Goal: Complete application form: Complete application form

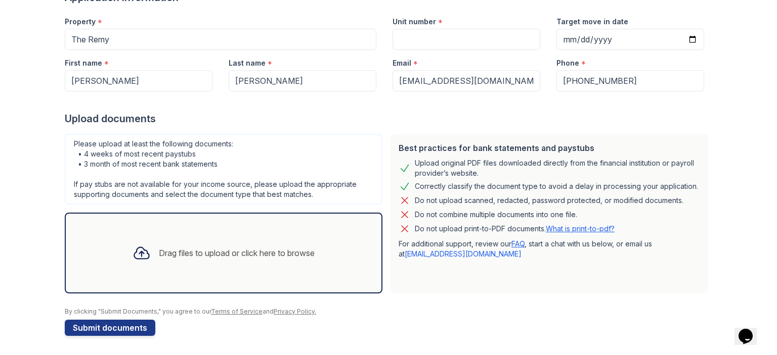
click at [191, 253] on div "Drag files to upload or click here to browse" at bounding box center [237, 253] width 156 height 12
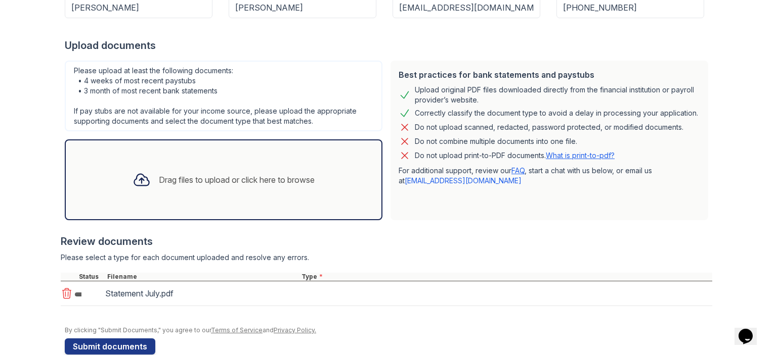
scroll to position [186, 0]
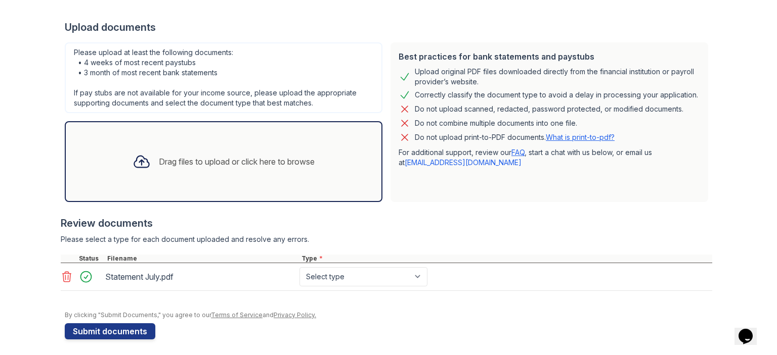
click at [205, 157] on div "Drag files to upload or click here to browse" at bounding box center [237, 162] width 156 height 12
drag, startPoint x: 418, startPoint y: 279, endPoint x: 405, endPoint y: 279, distance: 12.7
click at [418, 279] on select "Select type Paystub Bank Statement Offer Letter Tax Documents Benefit Award Let…" at bounding box center [363, 276] width 128 height 19
select select "bank_statement"
click at [299, 267] on select "Select type Paystub Bank Statement Offer Letter Tax Documents Benefit Award Let…" at bounding box center [363, 276] width 128 height 19
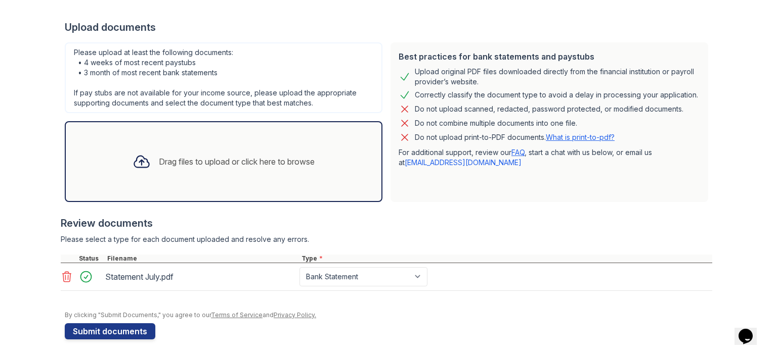
click at [227, 156] on div "Drag files to upload or click here to browse" at bounding box center [237, 162] width 156 height 12
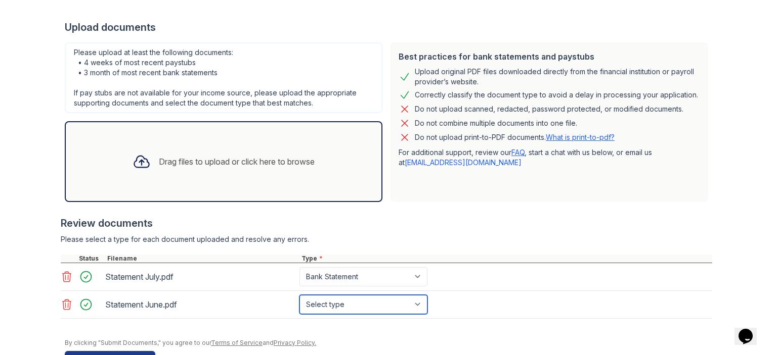
click at [385, 307] on select "Select type Paystub Bank Statement Offer Letter Tax Documents Benefit Award Let…" at bounding box center [363, 304] width 128 height 19
select select "bank_statement"
click at [299, 295] on select "Select type Paystub Bank Statement Offer Letter Tax Documents Benefit Award Let…" at bounding box center [363, 304] width 128 height 19
click at [235, 158] on div "Drag files to upload or click here to browse" at bounding box center [237, 162] width 156 height 12
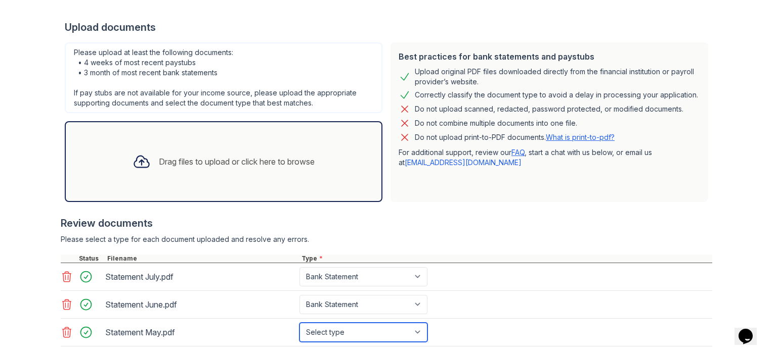
click at [412, 329] on select "Select type Paystub Bank Statement Offer Letter Tax Documents Benefit Award Let…" at bounding box center [363, 332] width 128 height 19
select select "bank_statement"
click at [299, 323] on select "Select type Paystub Bank Statement Offer Letter Tax Documents Benefit Award Let…" at bounding box center [363, 332] width 128 height 19
click at [239, 158] on div "Drag files to upload or click here to browse" at bounding box center [237, 162] width 156 height 12
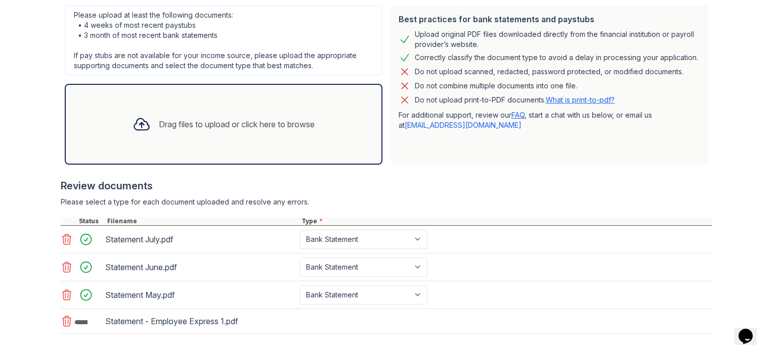
scroll to position [269, 0]
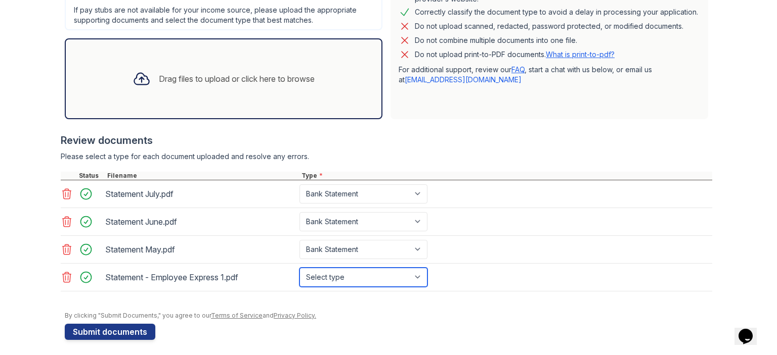
click at [342, 280] on select "Select type Paystub Bank Statement Offer Letter Tax Documents Benefit Award Let…" at bounding box center [363, 277] width 128 height 19
select select "paystub"
click at [299, 268] on select "Select type Paystub Bank Statement Offer Letter Tax Documents Benefit Award Let…" at bounding box center [363, 277] width 128 height 19
click at [297, 79] on div "Drag files to upload or click here to browse" at bounding box center [237, 79] width 156 height 12
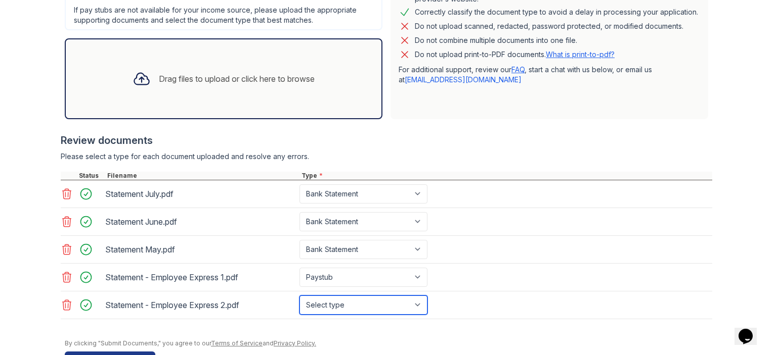
click at [407, 302] on select "Select type Paystub Bank Statement Offer Letter Tax Documents Benefit Award Let…" at bounding box center [363, 305] width 128 height 19
select select "paystub"
click at [299, 296] on select "Select type Paystub Bank Statement Offer Letter Tax Documents Benefit Award Let…" at bounding box center [363, 305] width 128 height 19
click at [299, 80] on div "Drag files to upload or click here to browse" at bounding box center [237, 79] width 156 height 12
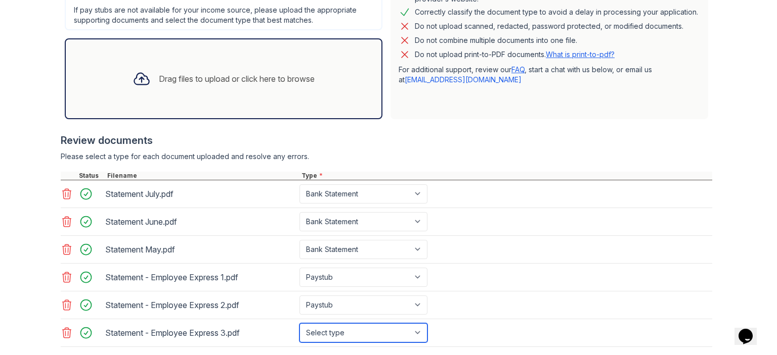
click at [347, 329] on select "Select type Paystub Bank Statement Offer Letter Tax Documents Benefit Award Let…" at bounding box center [363, 333] width 128 height 19
select select "paystub"
click at [299, 324] on select "Select type Paystub Bank Statement Offer Letter Tax Documents Benefit Award Let…" at bounding box center [363, 333] width 128 height 19
click at [293, 80] on div "Drag files to upload or click here to browse" at bounding box center [237, 79] width 156 height 12
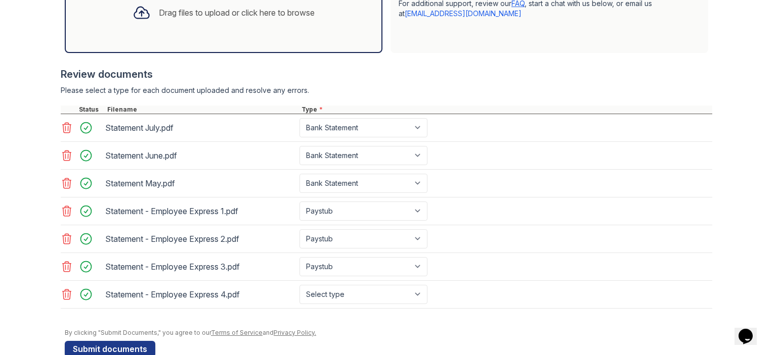
scroll to position [354, 0]
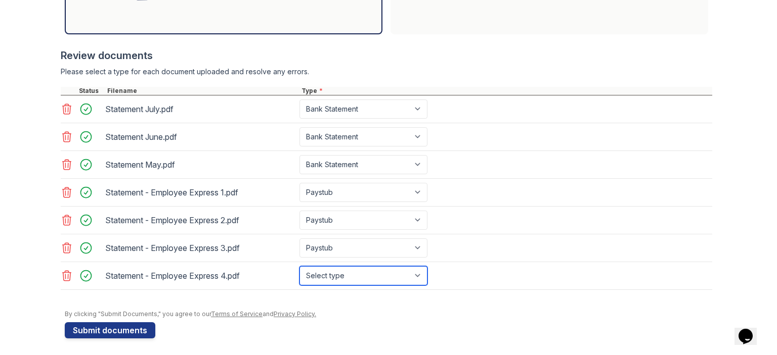
click at [349, 267] on select "Select type Paystub Bank Statement Offer Letter Tax Documents Benefit Award Let…" at bounding box center [363, 275] width 128 height 19
select select "paystub"
click at [299, 266] on select "Select type Paystub Bank Statement Offer Letter Tax Documents Benefit Award Let…" at bounding box center [363, 275] width 128 height 19
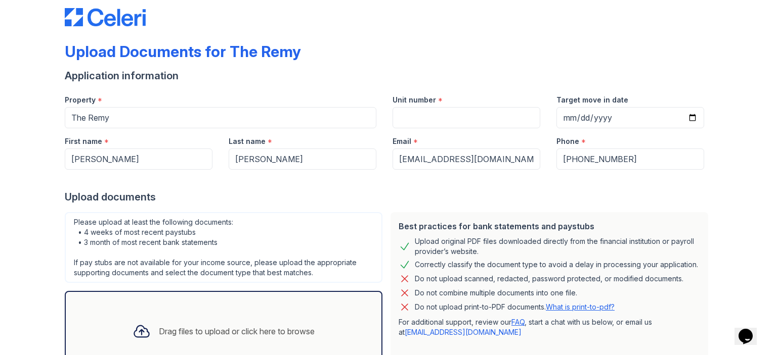
scroll to position [0, 0]
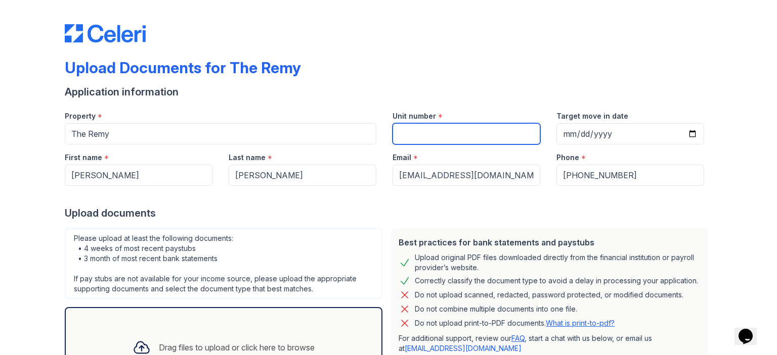
click at [419, 130] on input "Unit number" at bounding box center [466, 133] width 148 height 21
click at [406, 139] on input "Unit number" at bounding box center [466, 133] width 148 height 21
type input "547"
click at [498, 69] on div "Upload Documents for The Remy" at bounding box center [388, 72] width 647 height 26
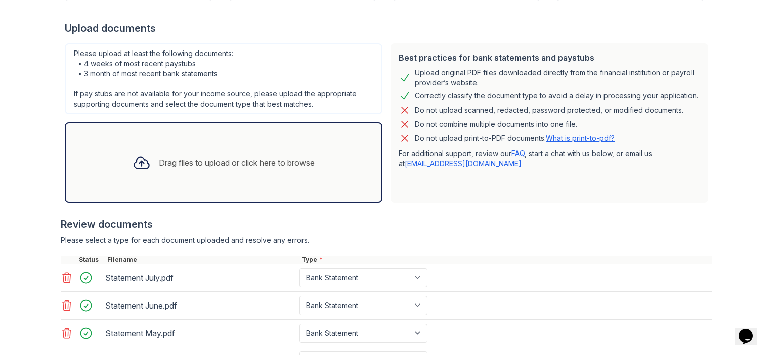
scroll to position [354, 0]
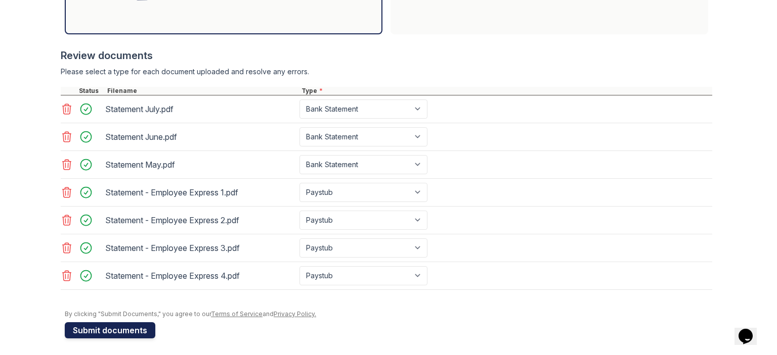
click at [92, 329] on button "Submit documents" at bounding box center [110, 331] width 91 height 16
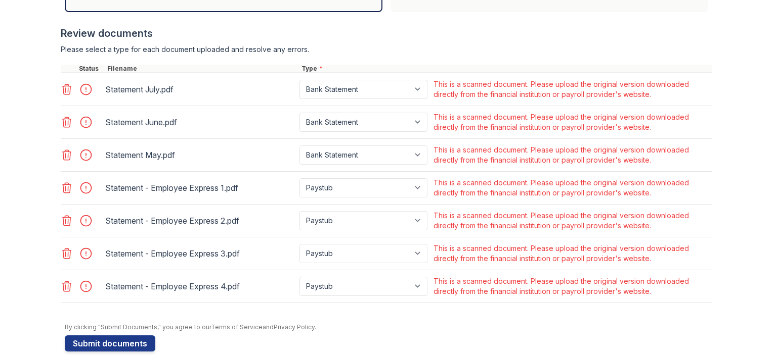
scroll to position [419, 0]
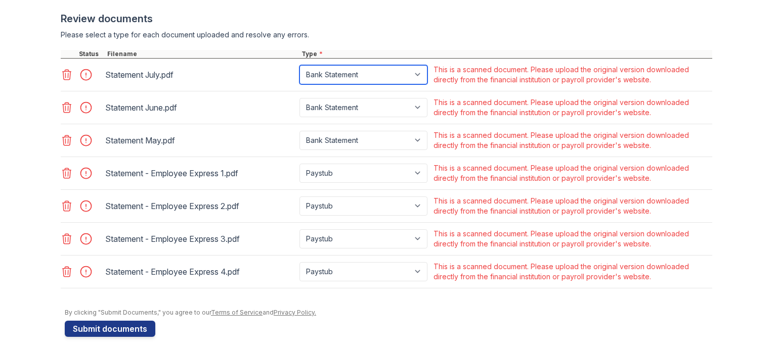
click at [411, 75] on select "Paystub Bank Statement Offer Letter Tax Documents Benefit Award Letter Investme…" at bounding box center [363, 74] width 128 height 19
click at [220, 78] on div "Statement July.pdf" at bounding box center [200, 75] width 190 height 16
click at [64, 268] on icon at bounding box center [67, 272] width 9 height 10
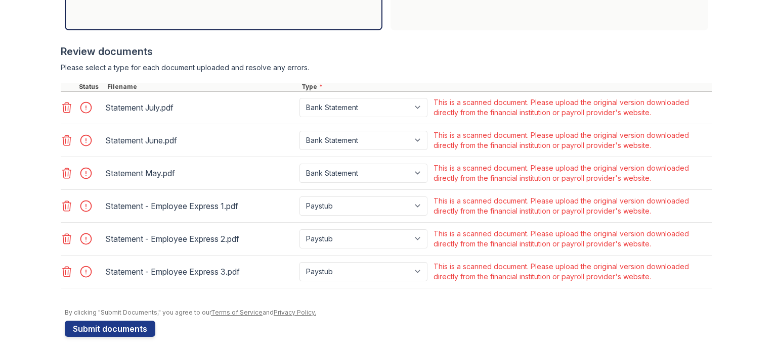
click at [61, 267] on icon at bounding box center [67, 272] width 12 height 12
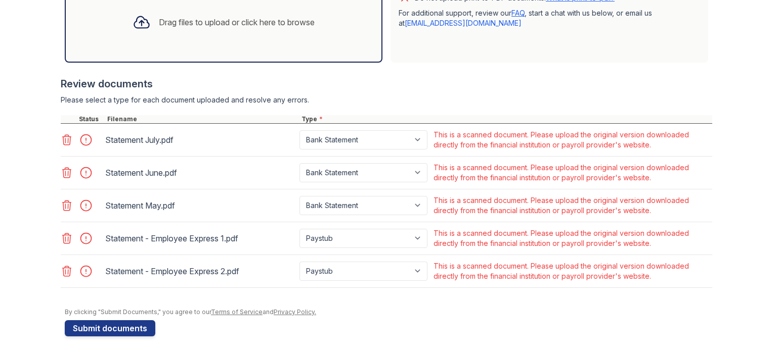
click at [65, 265] on icon at bounding box center [67, 271] width 12 height 12
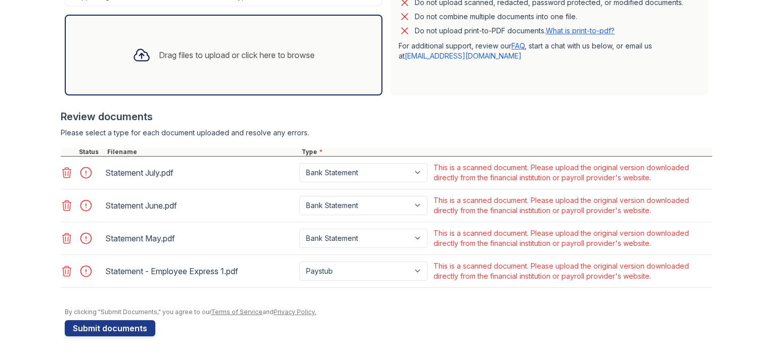
click at [64, 266] on icon at bounding box center [67, 271] width 9 height 10
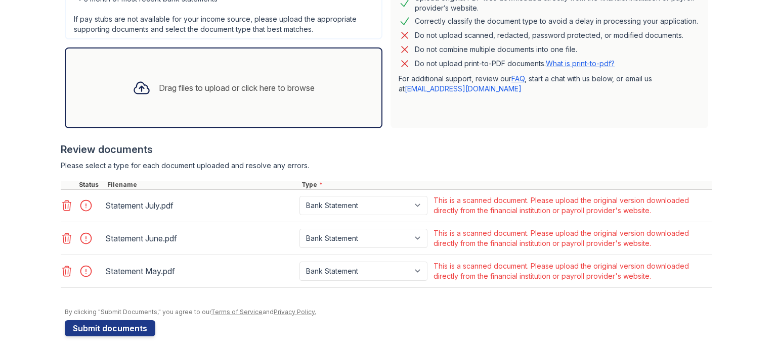
click at [64, 266] on icon at bounding box center [67, 271] width 9 height 10
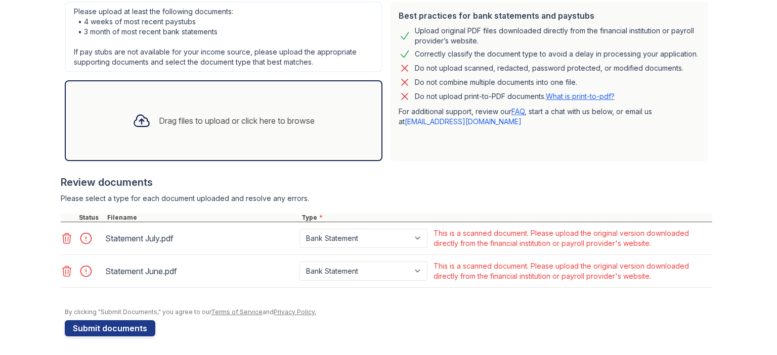
click at [64, 266] on icon at bounding box center [67, 271] width 9 height 10
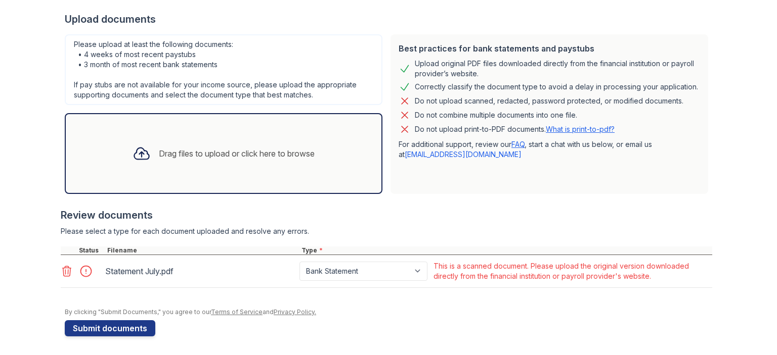
click at [64, 266] on icon at bounding box center [67, 271] width 9 height 10
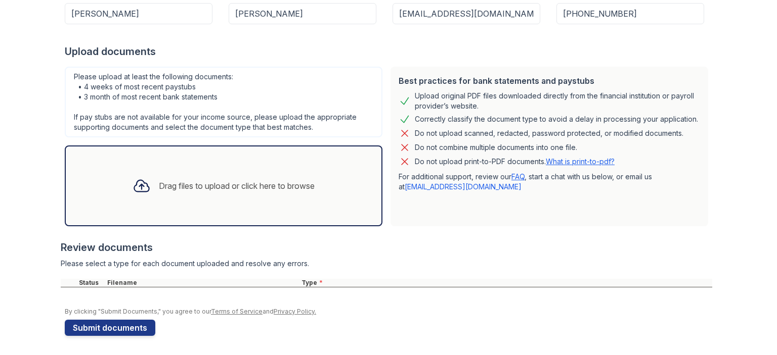
click at [300, 184] on div "Drag files to upload or click here to browse" at bounding box center [237, 186] width 156 height 12
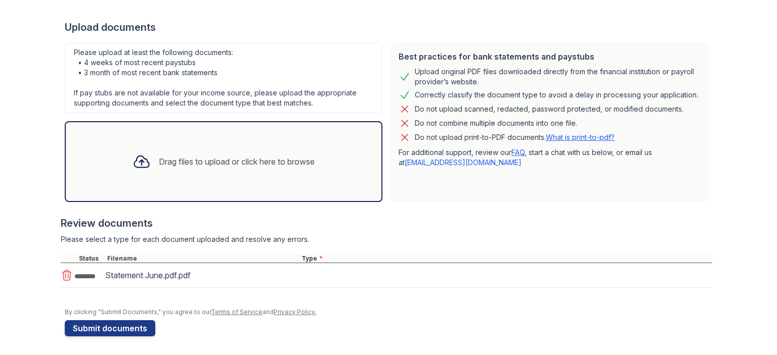
scroll to position [217, 0]
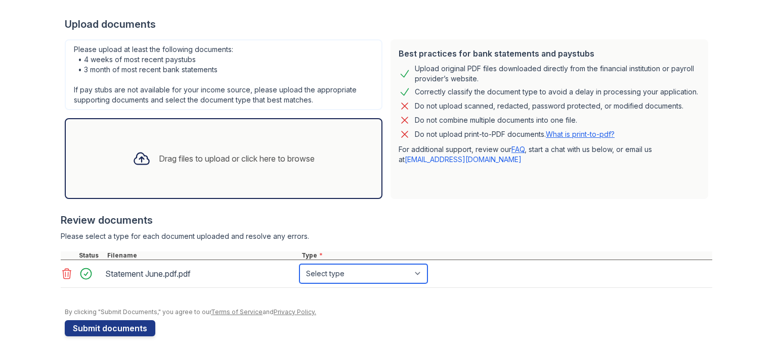
click at [358, 275] on select "Select type Paystub Bank Statement Offer Letter Tax Documents Benefit Award Let…" at bounding box center [363, 273] width 128 height 19
select select "bank_statement"
click at [299, 264] on select "Select type Paystub Bank Statement Offer Letter Tax Documents Benefit Award Let…" at bounding box center [363, 273] width 128 height 19
click at [299, 161] on div "Drag files to upload or click here to browse" at bounding box center [237, 159] width 156 height 12
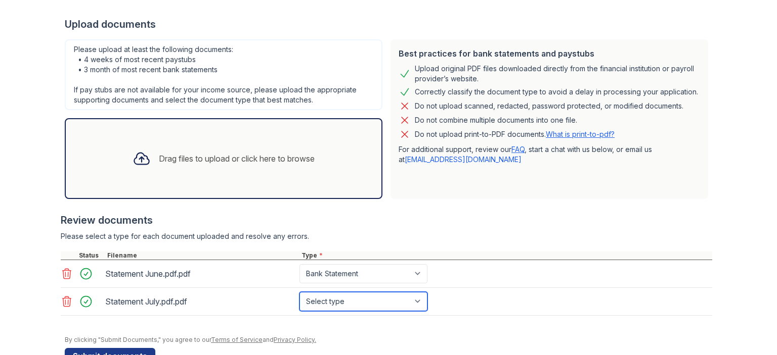
click at [411, 306] on select "Select type Paystub Bank Statement Offer Letter Tax Documents Benefit Award Let…" at bounding box center [363, 301] width 128 height 19
select select "bank_statement"
click at [299, 292] on select "Select type Paystub Bank Statement Offer Letter Tax Documents Benefit Award Let…" at bounding box center [363, 301] width 128 height 19
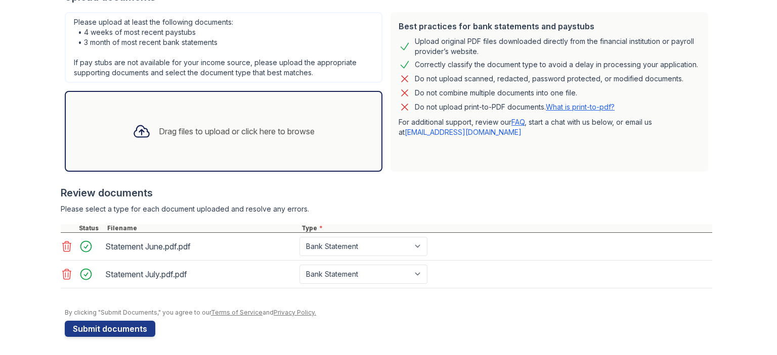
click at [294, 137] on div "Drag files to upload or click here to browse" at bounding box center [223, 131] width 198 height 34
click at [111, 328] on button "Submit documents" at bounding box center [110, 329] width 91 height 16
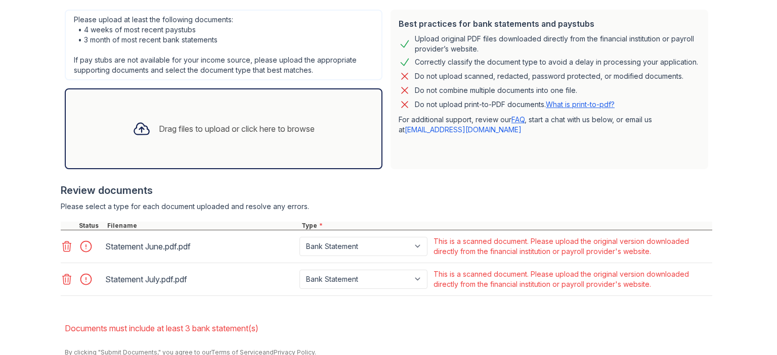
scroll to position [288, 0]
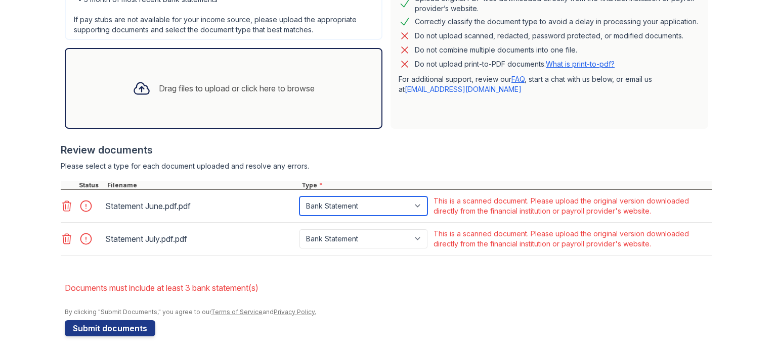
click at [414, 210] on select "Paystub Bank Statement Offer Letter Tax Documents Benefit Award Letter Investme…" at bounding box center [363, 206] width 128 height 19
click at [489, 114] on div "Best practices for bank statements and paystubs Upload original PDF files downl…" at bounding box center [549, 49] width 318 height 160
click at [55, 234] on div "Upload Documents for The Remy Please correct the errors below. Application info…" at bounding box center [388, 34] width 744 height 645
click at [65, 243] on icon at bounding box center [67, 239] width 9 height 10
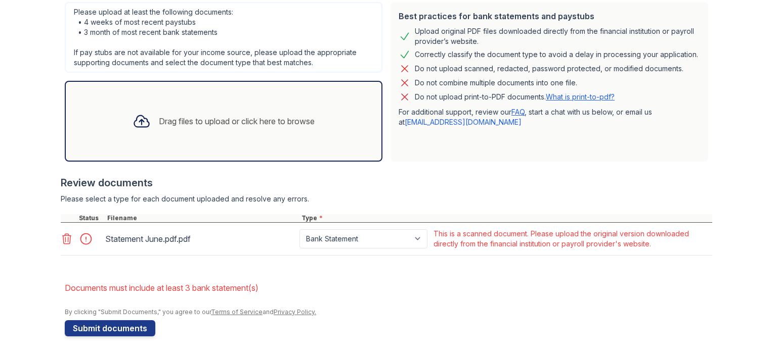
click at [63, 238] on icon at bounding box center [67, 239] width 9 height 10
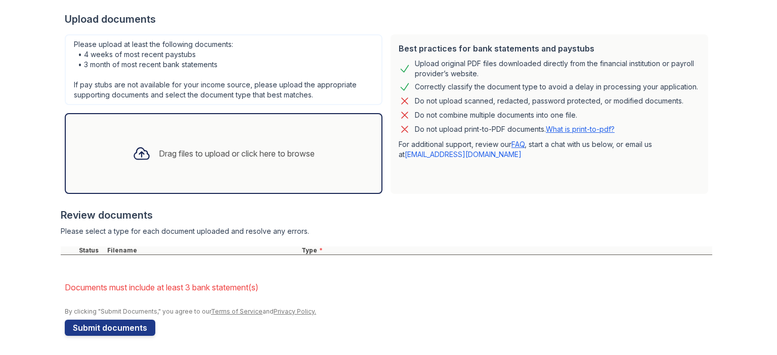
click at [306, 152] on div "Drag files to upload or click here to browse" at bounding box center [237, 154] width 156 height 12
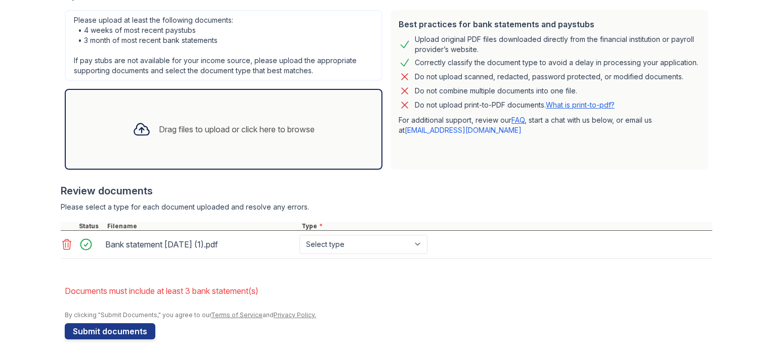
scroll to position [250, 0]
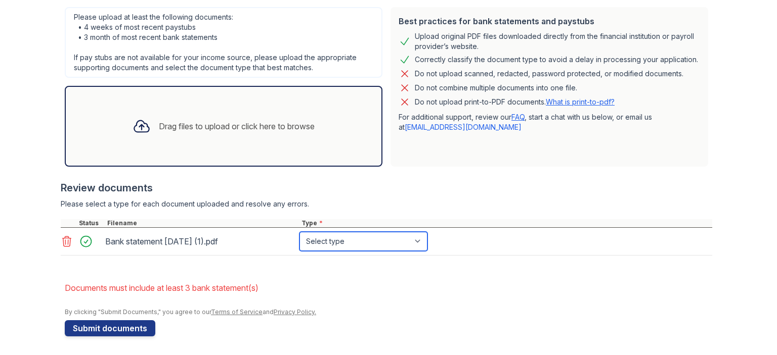
click at [364, 241] on select "Select type Paystub Bank Statement Offer Letter Tax Documents Benefit Award Let…" at bounding box center [363, 241] width 128 height 19
select select "bank_statement"
click at [299, 232] on select "Select type Paystub Bank Statement Offer Letter Tax Documents Benefit Award Let…" at bounding box center [363, 241] width 128 height 19
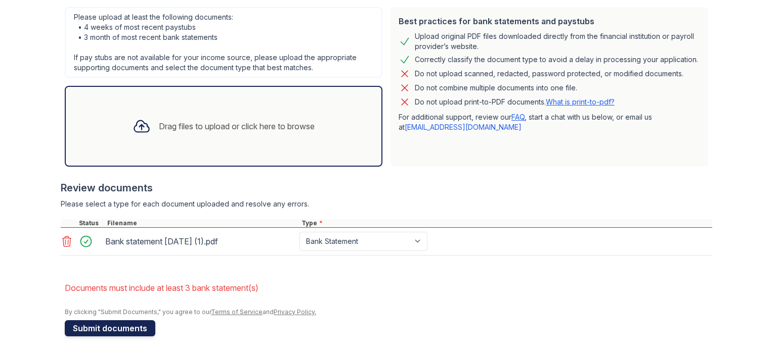
click at [91, 329] on button "Submit documents" at bounding box center [110, 329] width 91 height 16
click at [301, 127] on div "Drag files to upload or click here to browse" at bounding box center [237, 126] width 156 height 12
click at [299, 125] on div "Drag files to upload or click here to browse" at bounding box center [237, 126] width 156 height 12
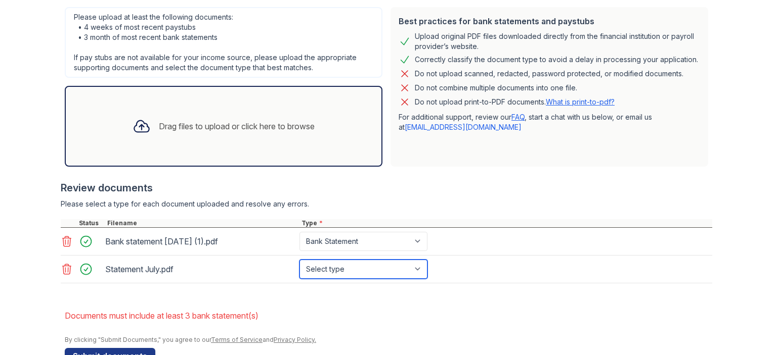
click at [387, 271] on select "Select type Paystub Bank Statement Offer Letter Tax Documents Benefit Award Let…" at bounding box center [363, 269] width 128 height 19
select select "bank_statement"
click at [299, 260] on select "Select type Paystub Bank Statement Offer Letter Tax Documents Benefit Award Let…" at bounding box center [363, 269] width 128 height 19
click at [300, 124] on div "Drag files to upload or click here to browse" at bounding box center [237, 126] width 156 height 12
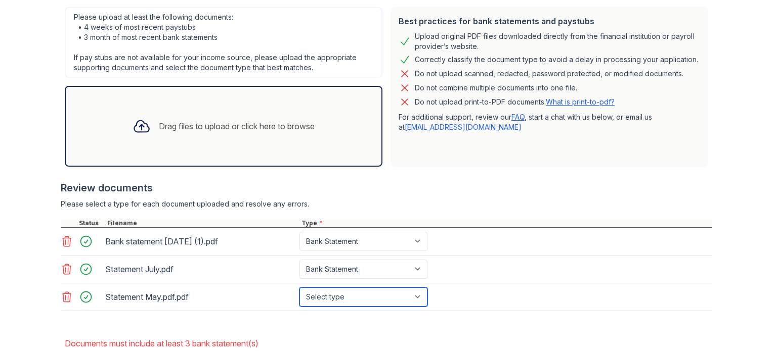
click at [407, 297] on select "Select type Paystub Bank Statement Offer Letter Tax Documents Benefit Award Let…" at bounding box center [363, 297] width 128 height 19
select select "bank_statement"
click at [299, 288] on select "Select type Paystub Bank Statement Offer Letter Tax Documents Benefit Award Let…" at bounding box center [363, 297] width 128 height 19
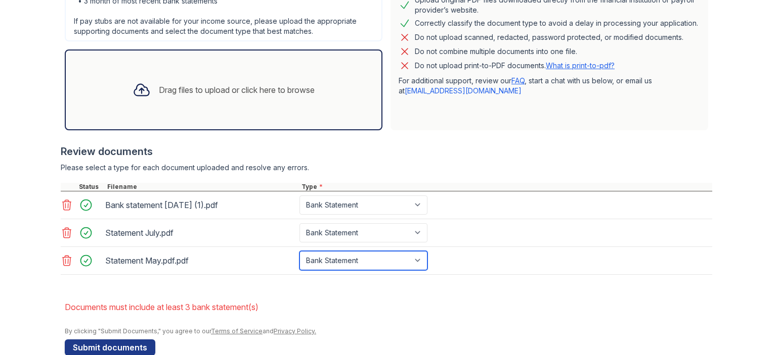
scroll to position [305, 0]
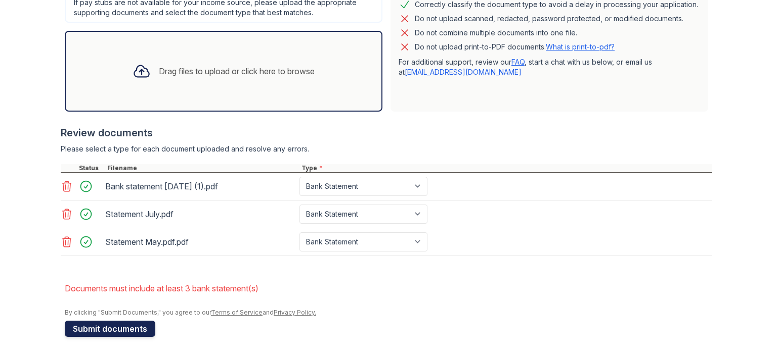
click at [128, 326] on button "Submit documents" at bounding box center [110, 329] width 91 height 16
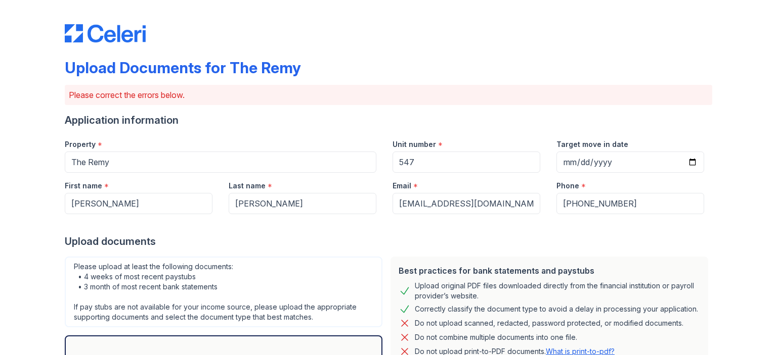
scroll to position [278, 0]
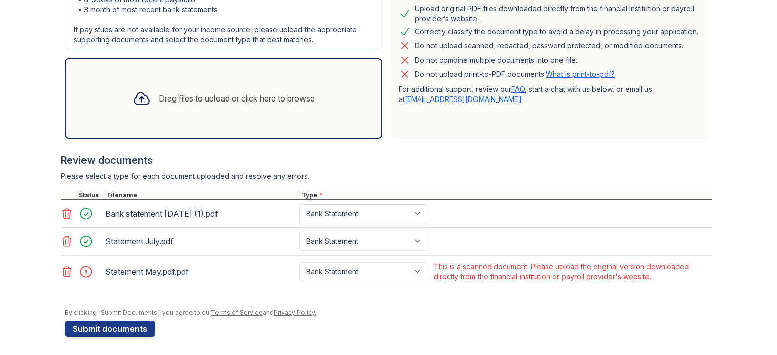
click at [63, 271] on icon at bounding box center [67, 272] width 12 height 12
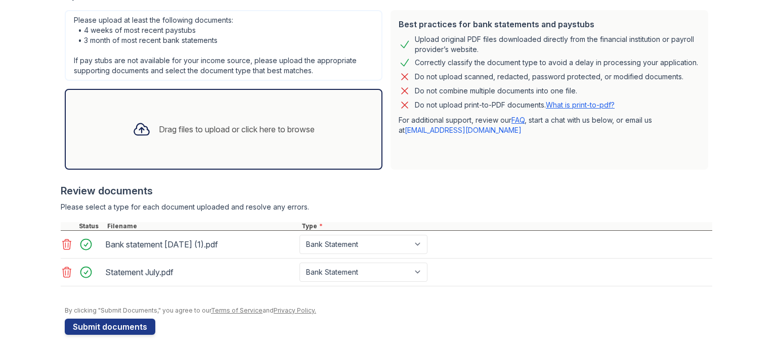
scroll to position [245, 0]
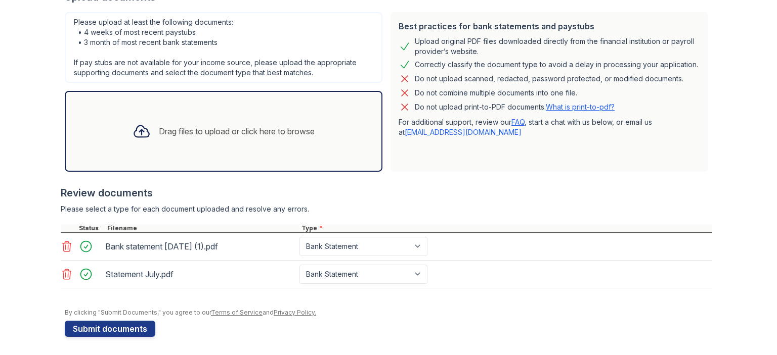
click at [298, 126] on div "Drag files to upload or click here to browse" at bounding box center [237, 131] width 156 height 12
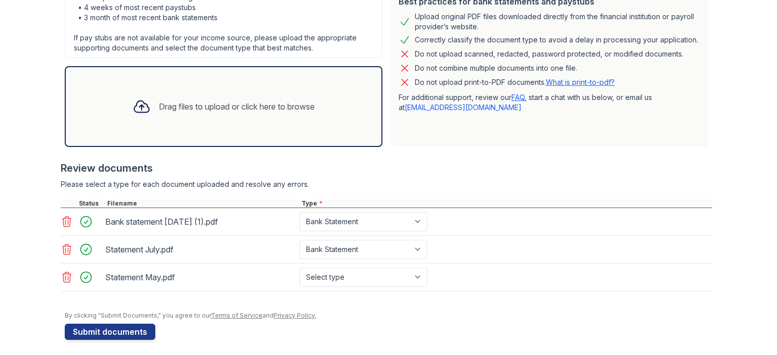
scroll to position [273, 0]
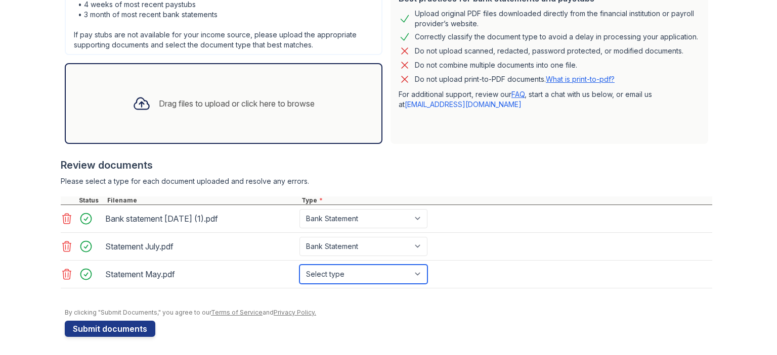
click at [383, 275] on select "Select type Paystub Bank Statement Offer Letter Tax Documents Benefit Award Let…" at bounding box center [363, 274] width 128 height 19
select select "bank_statement"
click at [299, 265] on select "Select type Paystub Bank Statement Offer Letter Tax Documents Benefit Award Let…" at bounding box center [363, 274] width 128 height 19
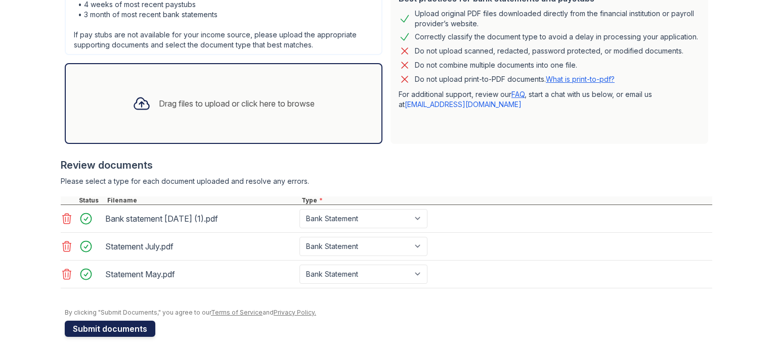
click at [123, 328] on button "Submit documents" at bounding box center [110, 329] width 91 height 16
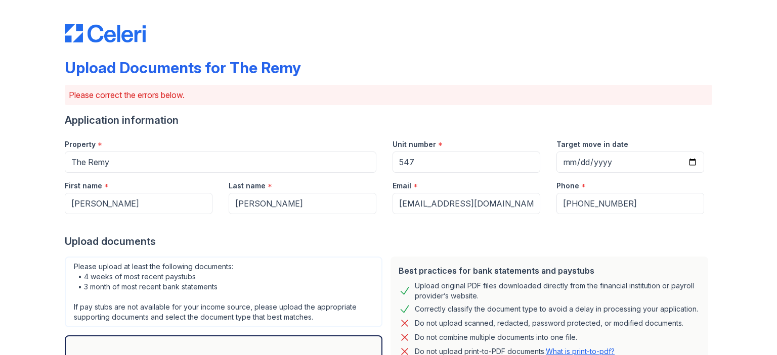
scroll to position [278, 0]
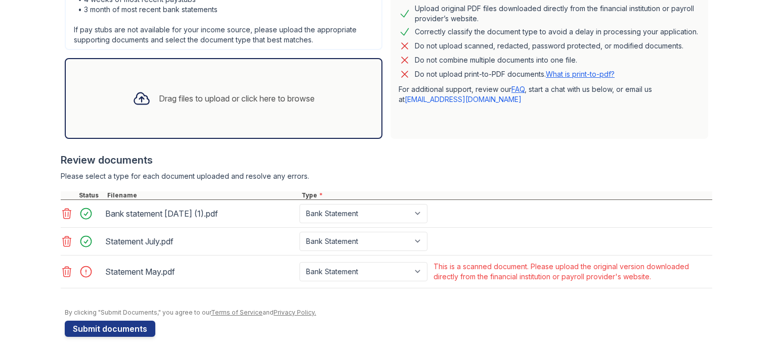
click at [63, 268] on icon at bounding box center [67, 272] width 9 height 10
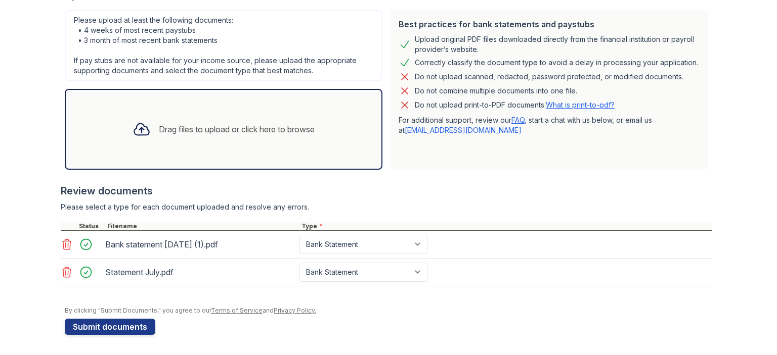
scroll to position [245, 0]
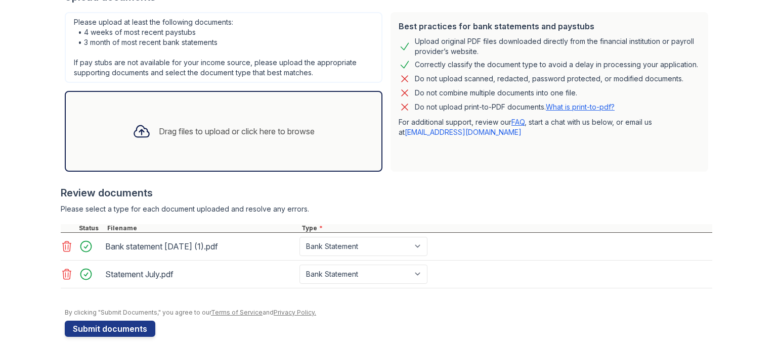
click at [293, 133] on div "Drag files to upload or click here to browse" at bounding box center [237, 131] width 156 height 12
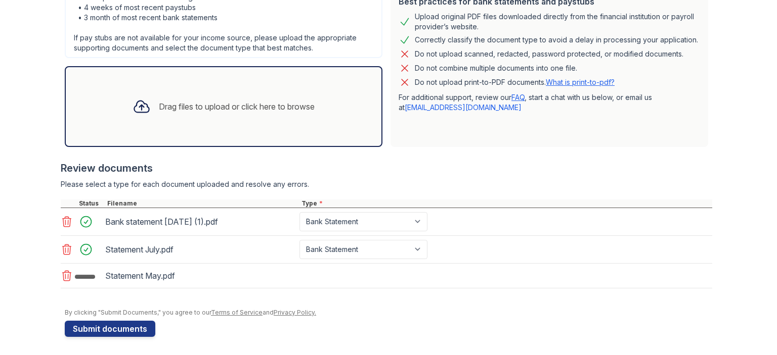
scroll to position [273, 0]
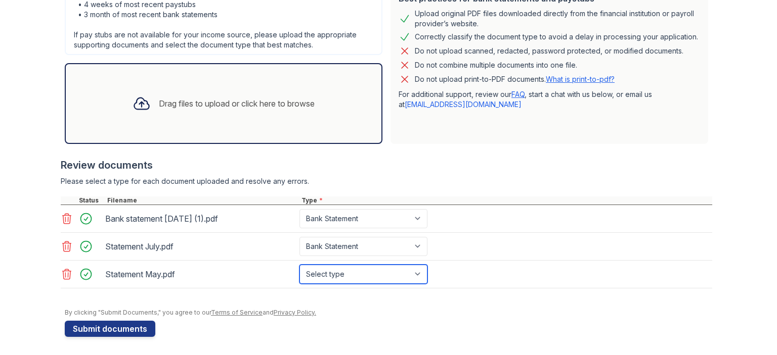
click at [382, 274] on select "Select type Paystub Bank Statement Offer Letter Tax Documents Benefit Award Let…" at bounding box center [363, 274] width 128 height 19
select select "bank_statement"
click at [299, 265] on select "Select type Paystub Bank Statement Offer Letter Tax Documents Benefit Award Let…" at bounding box center [363, 274] width 128 height 19
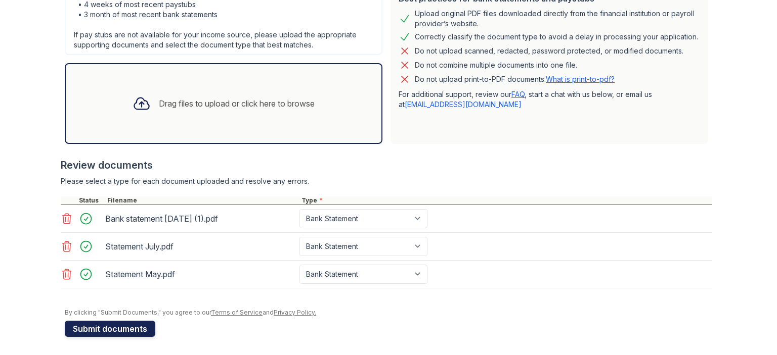
click at [104, 335] on button "Submit documents" at bounding box center [110, 329] width 91 height 16
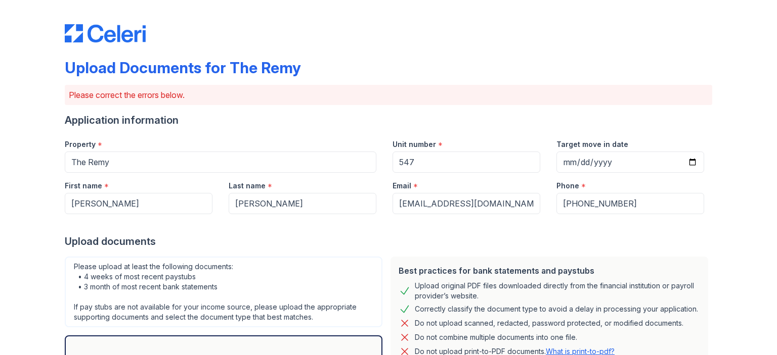
scroll to position [278, 0]
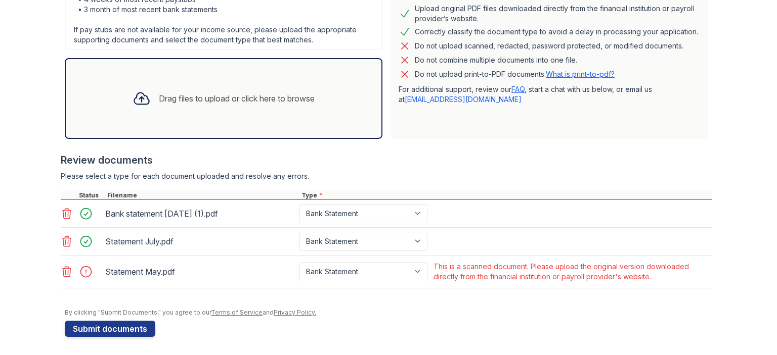
click at [75, 272] on div at bounding box center [89, 272] width 28 height 14
click at [66, 273] on icon at bounding box center [67, 272] width 9 height 10
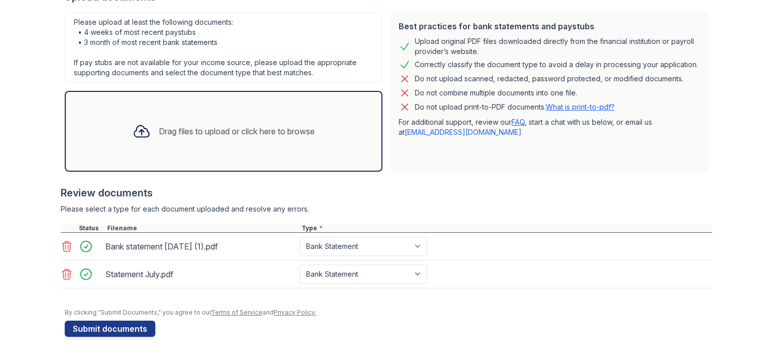
click at [304, 128] on div "Drag files to upload or click here to browse" at bounding box center [237, 131] width 156 height 12
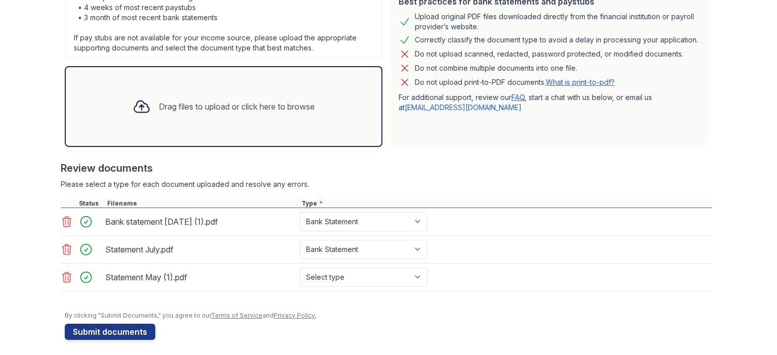
scroll to position [273, 0]
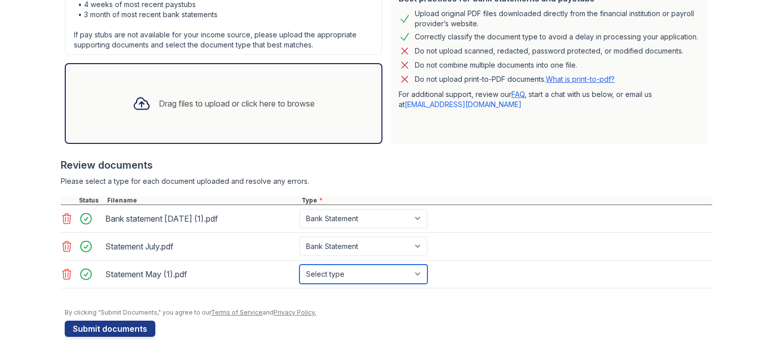
click at [400, 273] on select "Select type Paystub Bank Statement Offer Letter Tax Documents Benefit Award Let…" at bounding box center [363, 274] width 128 height 19
select select "bank_statement"
click at [299, 265] on select "Select type Paystub Bank Statement Offer Letter Tax Documents Benefit Award Let…" at bounding box center [363, 274] width 128 height 19
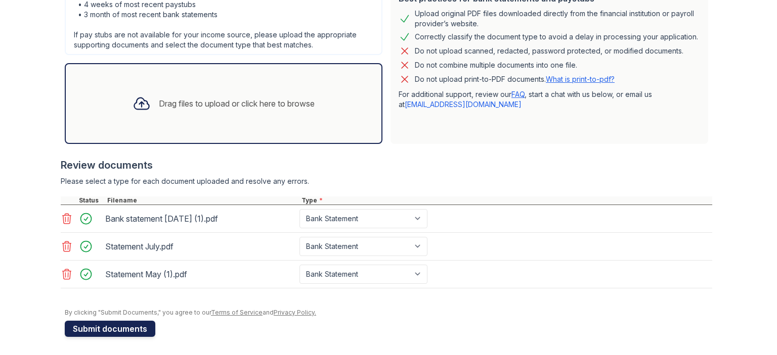
click at [107, 325] on button "Submit documents" at bounding box center [110, 329] width 91 height 16
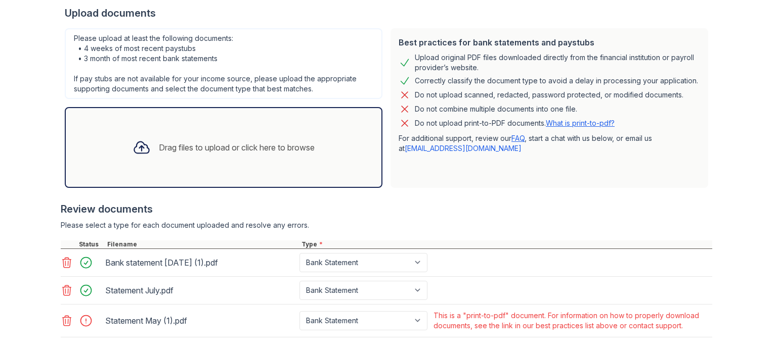
scroll to position [278, 0]
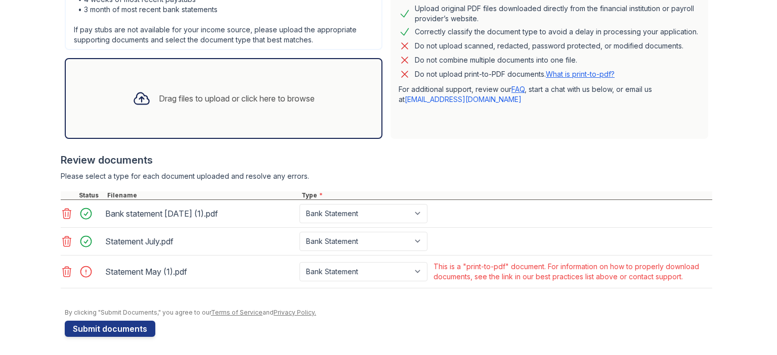
click at [65, 273] on icon at bounding box center [67, 272] width 12 height 12
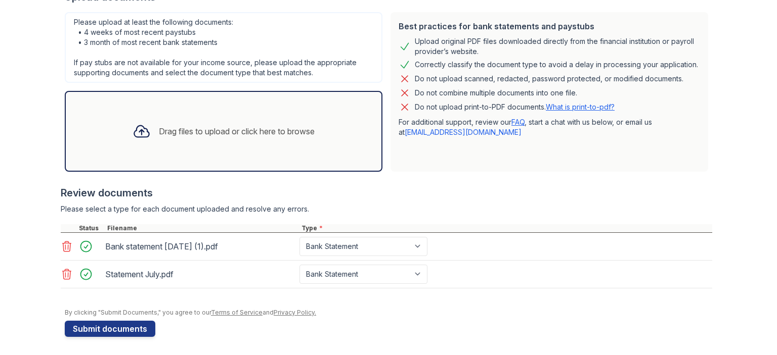
click at [295, 132] on div "Drag files to upload or click here to browse" at bounding box center [237, 131] width 156 height 12
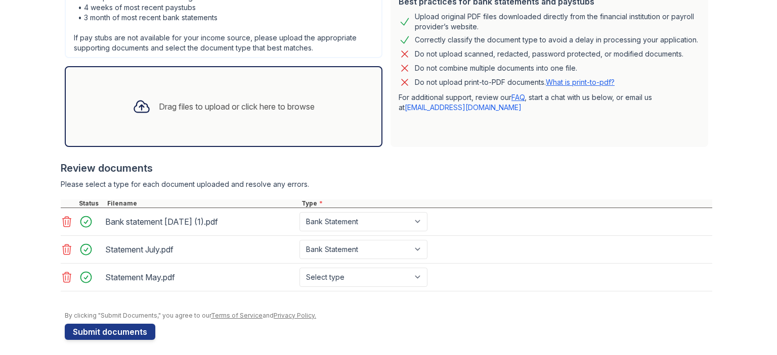
scroll to position [273, 0]
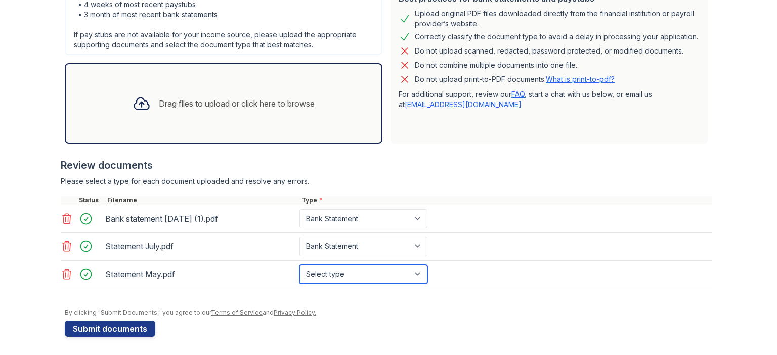
click at [356, 277] on select "Select type Paystub Bank Statement Offer Letter Tax Documents Benefit Award Let…" at bounding box center [363, 274] width 128 height 19
select select "bank_statement"
click at [299, 265] on select "Select type Paystub Bank Statement Offer Letter Tax Documents Benefit Award Let…" at bounding box center [363, 274] width 128 height 19
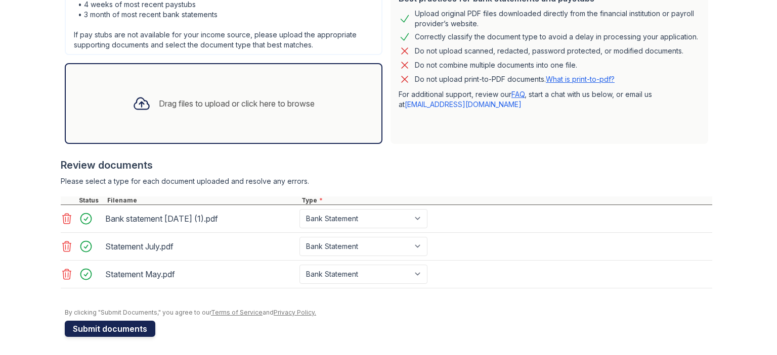
click at [101, 324] on button "Submit documents" at bounding box center [110, 329] width 91 height 16
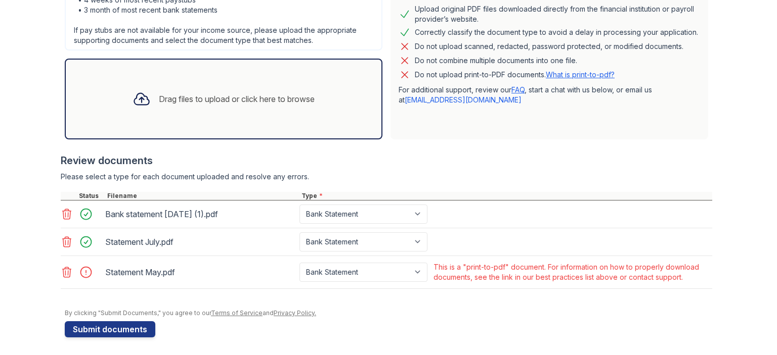
scroll to position [278, 0]
click at [63, 273] on icon at bounding box center [67, 272] width 9 height 10
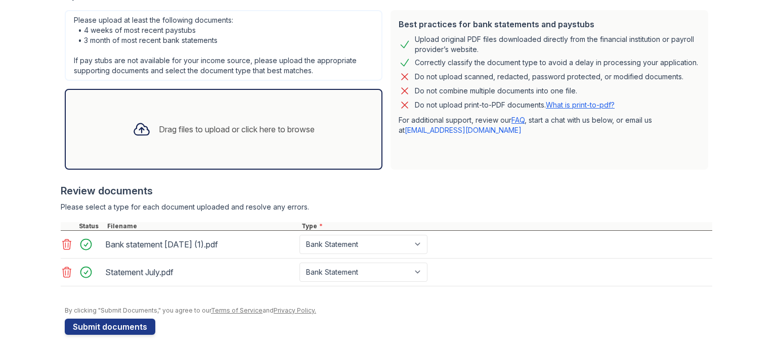
scroll to position [245, 0]
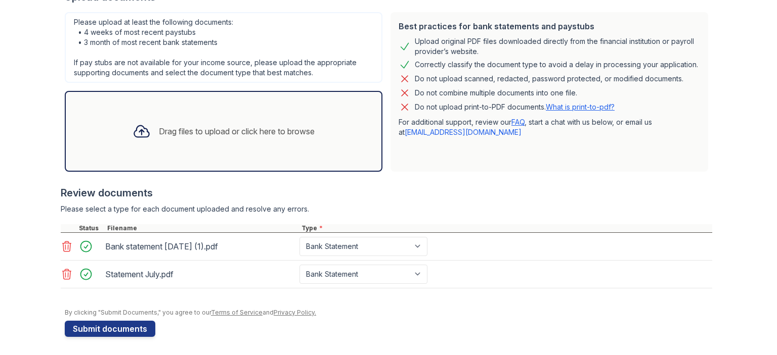
click at [299, 132] on div "Drag files to upload or click here to browse" at bounding box center [237, 131] width 156 height 12
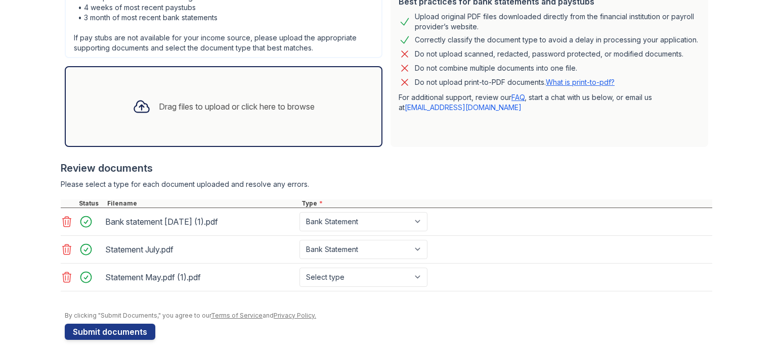
scroll to position [273, 0]
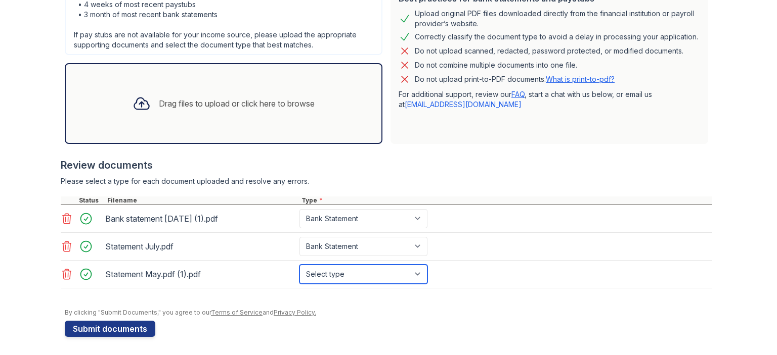
click at [382, 273] on select "Select type Paystub Bank Statement Offer Letter Tax Documents Benefit Award Let…" at bounding box center [363, 274] width 128 height 19
select select "bank_statement"
click at [299, 265] on select "Select type Paystub Bank Statement Offer Letter Tax Documents Benefit Award Let…" at bounding box center [363, 274] width 128 height 19
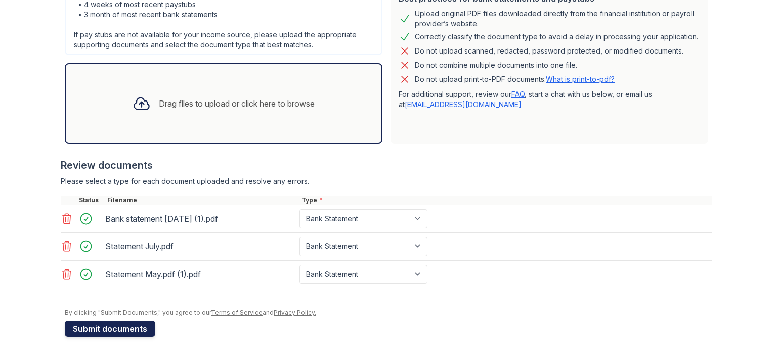
click at [103, 329] on button "Submit documents" at bounding box center [110, 329] width 91 height 16
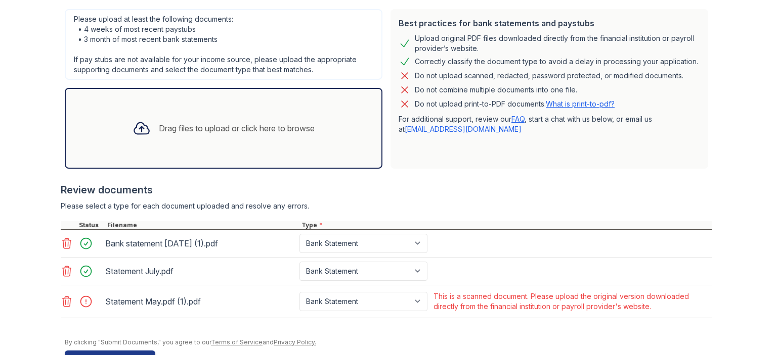
scroll to position [278, 0]
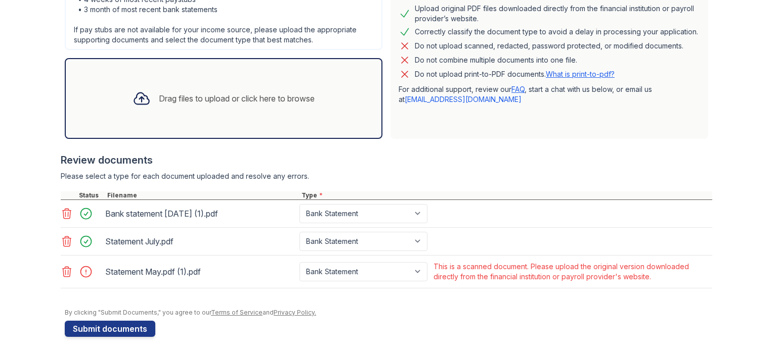
click at [61, 273] on icon at bounding box center [67, 272] width 12 height 12
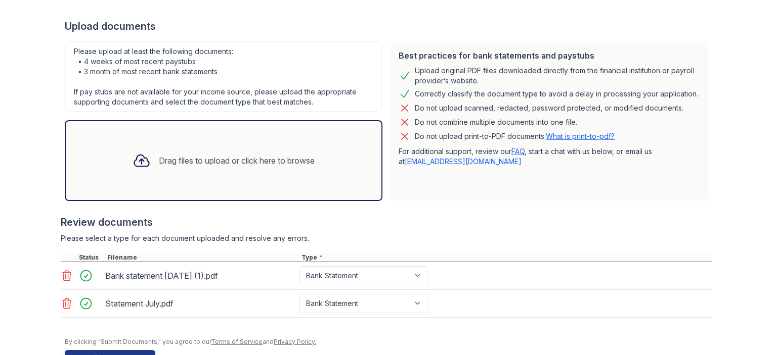
scroll to position [245, 0]
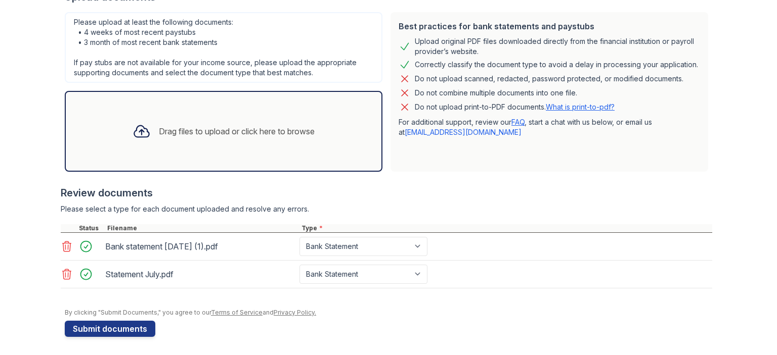
click at [293, 131] on div "Drag files to upload or click here to browse" at bounding box center [237, 131] width 156 height 12
click at [303, 135] on div "Drag files to upload or click here to browse" at bounding box center [237, 131] width 156 height 12
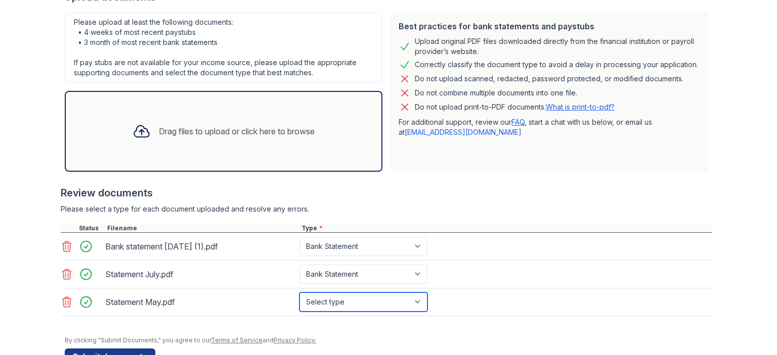
click at [372, 305] on select "Select type Paystub Bank Statement Offer Letter Tax Documents Benefit Award Let…" at bounding box center [363, 302] width 128 height 19
select select "bank_statement"
click at [299, 293] on select "Select type Paystub Bank Statement Offer Letter Tax Documents Benefit Award Let…" at bounding box center [363, 302] width 128 height 19
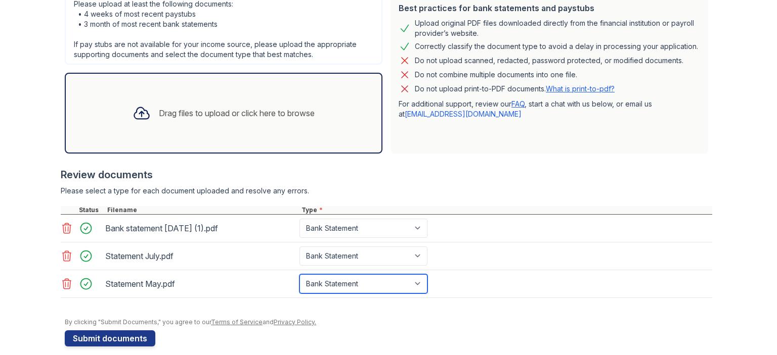
scroll to position [273, 0]
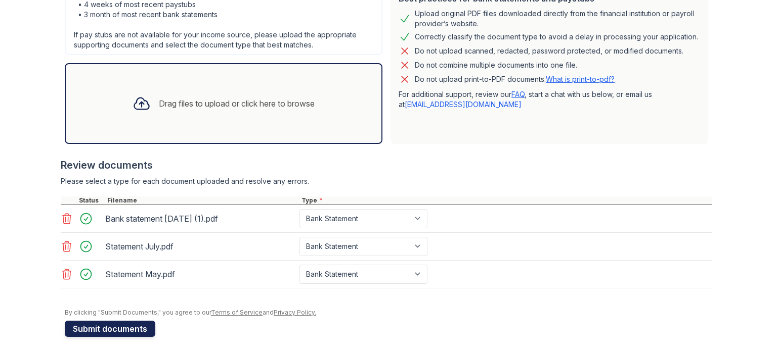
click at [112, 333] on button "Submit documents" at bounding box center [110, 329] width 91 height 16
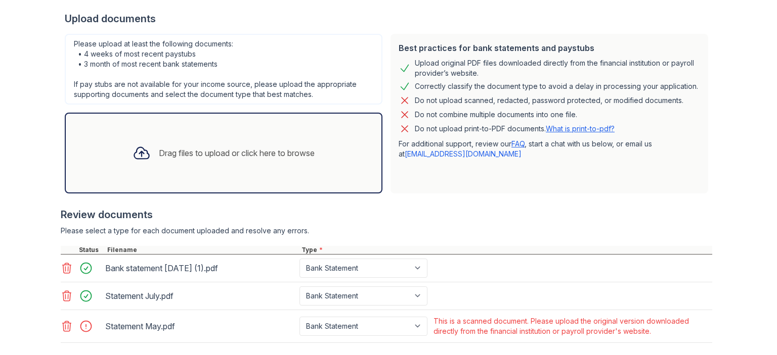
scroll to position [278, 0]
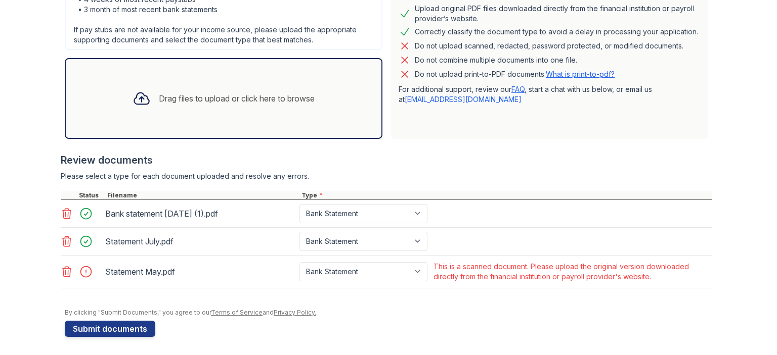
click at [64, 272] on icon at bounding box center [67, 272] width 9 height 10
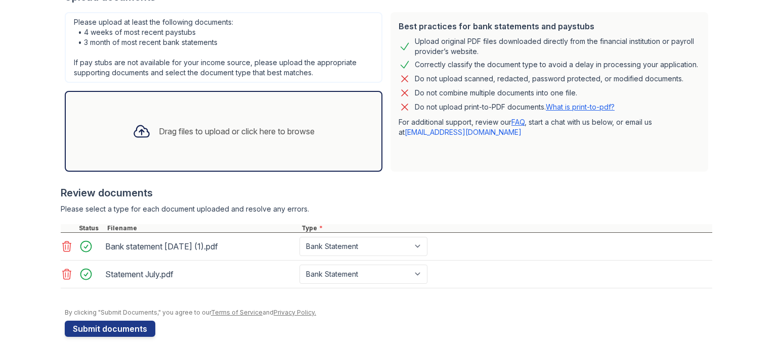
scroll to position [0, 0]
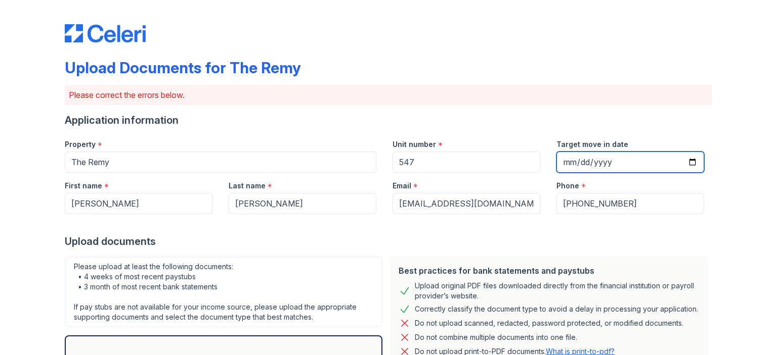
click at [686, 161] on input "Target move in date" at bounding box center [630, 162] width 148 height 21
type input "2025-09-25"
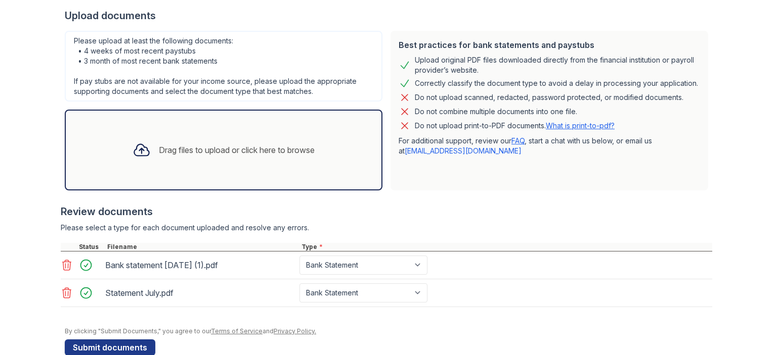
scroll to position [245, 0]
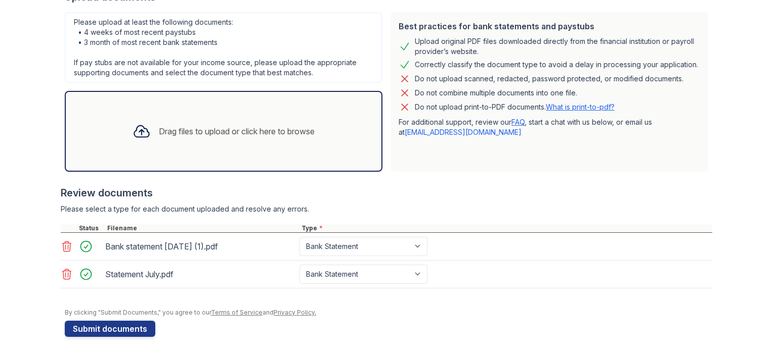
click at [293, 133] on div "Drag files to upload or click here to browse" at bounding box center [237, 131] width 156 height 12
click at [292, 126] on div "Drag files to upload or click here to browse" at bounding box center [237, 131] width 156 height 12
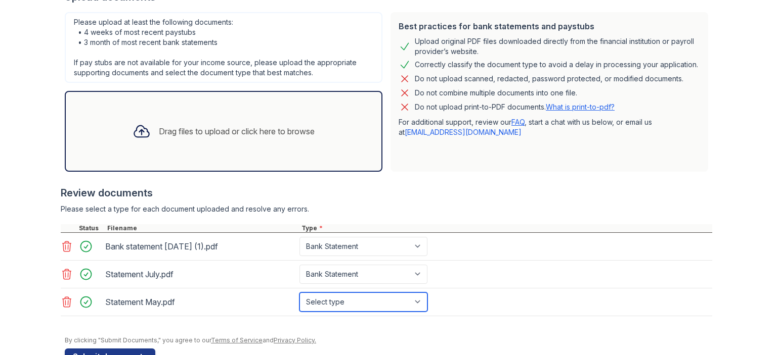
drag, startPoint x: 405, startPoint y: 303, endPoint x: 393, endPoint y: 307, distance: 12.3
click at [405, 303] on select "Select type Paystub Bank Statement Offer Letter Tax Documents Benefit Award Let…" at bounding box center [363, 302] width 128 height 19
select select "bank_statement"
click at [299, 293] on select "Select type Paystub Bank Statement Offer Letter Tax Documents Benefit Award Let…" at bounding box center [363, 302] width 128 height 19
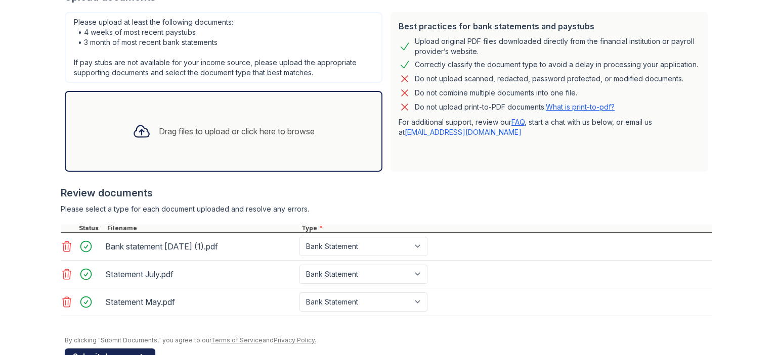
click at [139, 351] on button "Submit documents" at bounding box center [110, 357] width 91 height 16
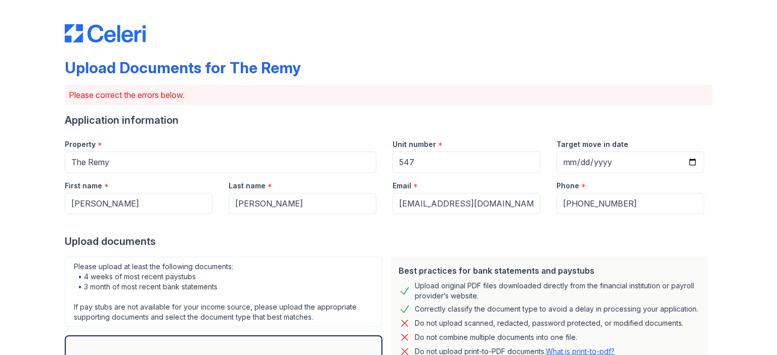
scroll to position [278, 0]
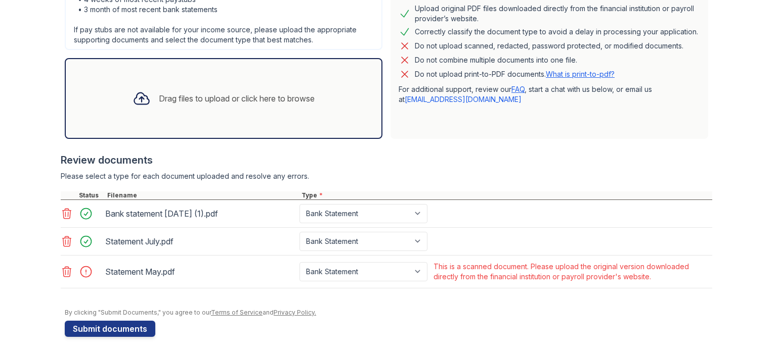
click at [63, 273] on icon at bounding box center [67, 272] width 9 height 10
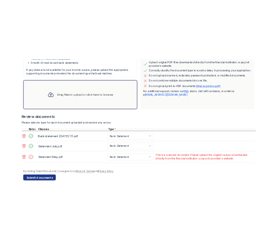
scroll to position [245, 0]
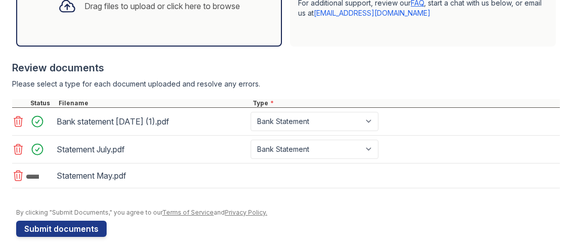
scroll to position [390, 0]
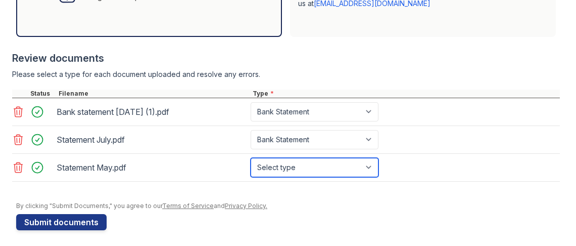
click at [287, 164] on select "Select type Paystub Bank Statement Offer Letter Tax Documents Benefit Award Let…" at bounding box center [315, 167] width 128 height 19
select select "paystub"
click at [251, 158] on select "Select type Paystub Bank Statement Offer Letter Tax Documents Benefit Award Let…" at bounding box center [315, 167] width 128 height 19
click at [300, 167] on select "Select type Paystub Bank Statement Offer Letter Tax Documents Benefit Award Let…" at bounding box center [315, 167] width 128 height 19
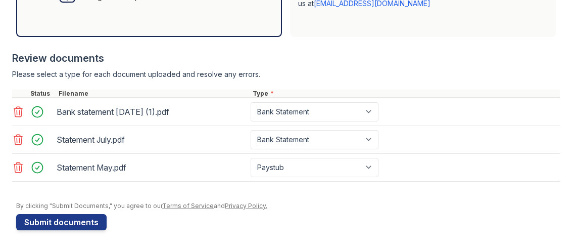
click at [206, 192] on div at bounding box center [288, 197] width 544 height 10
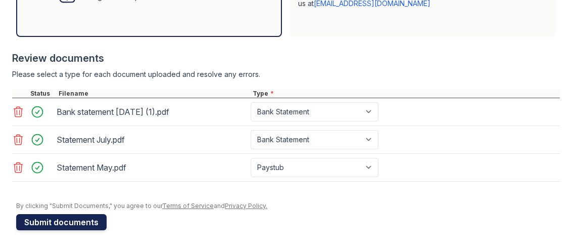
click at [35, 219] on button "Submit documents" at bounding box center [61, 222] width 91 height 16
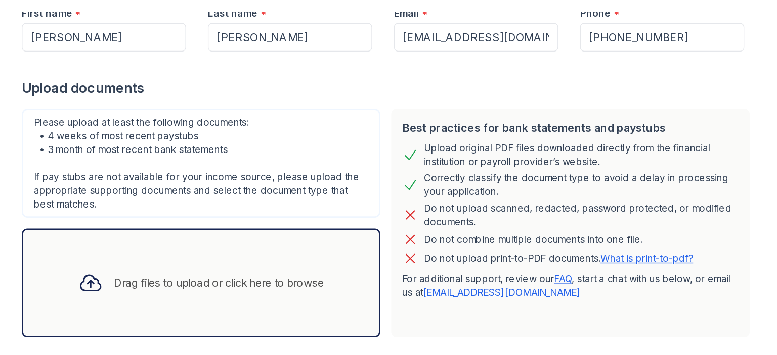
scroll to position [371, 0]
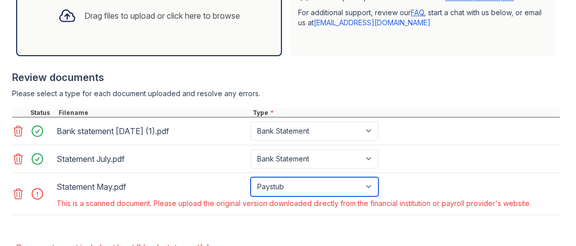
click at [286, 183] on select "Paystub Bank Statement Offer Letter Tax Documents Benefit Award Letter Investme…" at bounding box center [315, 186] width 128 height 19
select select "bank_statement"
click at [251, 177] on select "Paystub Bank Statement Offer Letter Tax Documents Benefit Award Letter Investme…" at bounding box center [315, 186] width 128 height 19
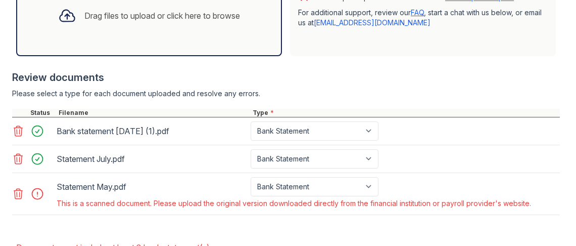
click at [15, 193] on icon at bounding box center [18, 194] width 9 height 10
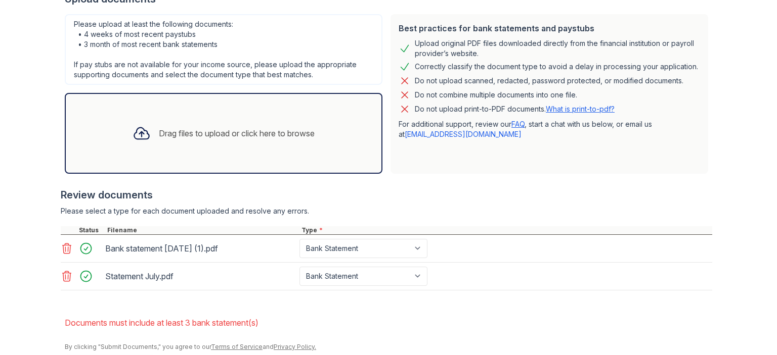
scroll to position [277, 0]
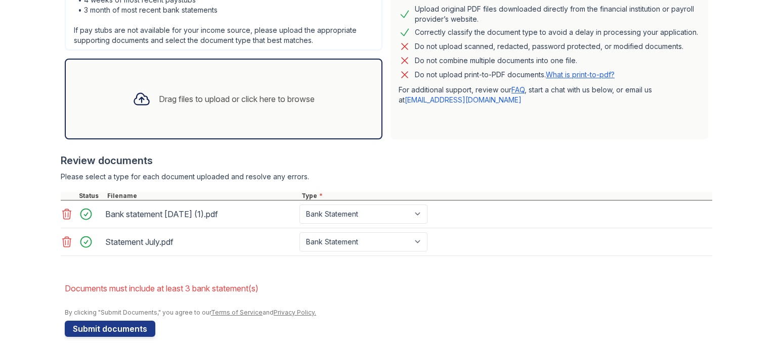
click at [162, 97] on div "Drag files to upload or click here to browse" at bounding box center [237, 99] width 156 height 12
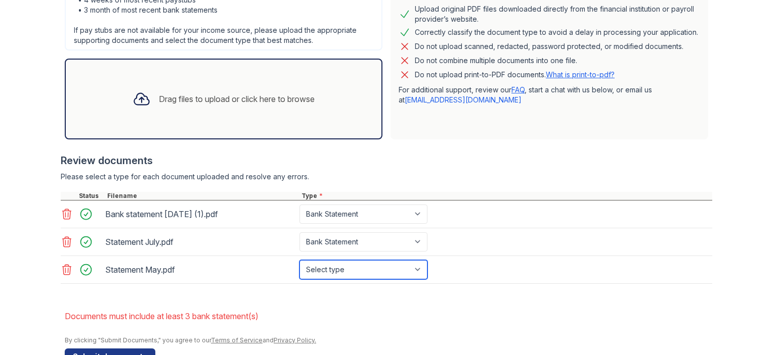
click at [363, 268] on select "Select type Paystub Bank Statement Offer Letter Tax Documents Benefit Award Let…" at bounding box center [363, 269] width 128 height 19
select select "bank_statement"
click at [299, 260] on select "Select type Paystub Bank Statement Offer Letter Tax Documents Benefit Award Let…" at bounding box center [363, 269] width 128 height 19
click at [116, 349] on button "Submit documents" at bounding box center [110, 357] width 91 height 16
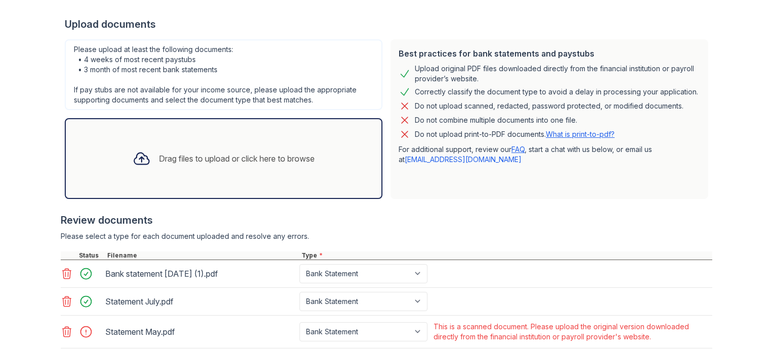
scroll to position [278, 0]
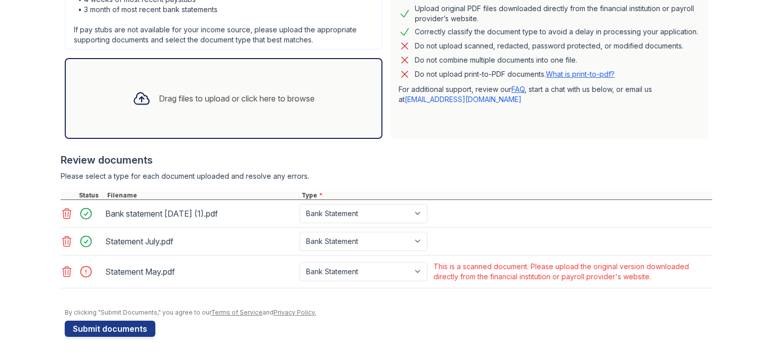
click at [63, 271] on icon at bounding box center [67, 272] width 12 height 12
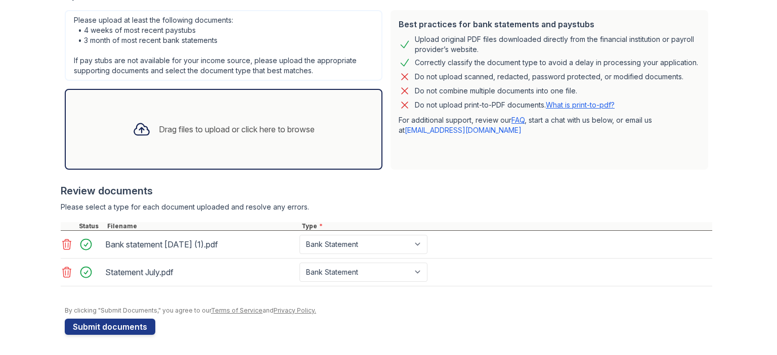
scroll to position [245, 0]
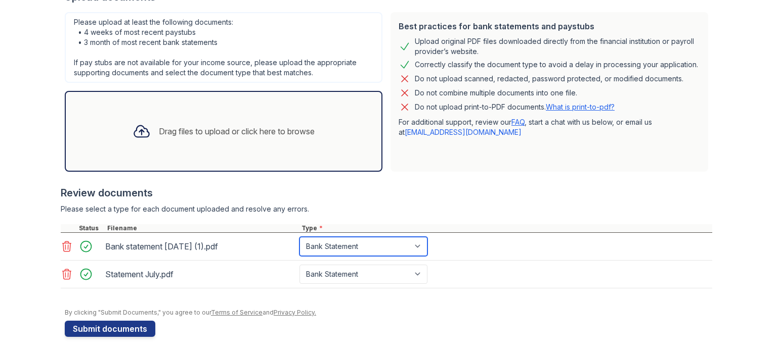
click at [385, 243] on select "Paystub Bank Statement Offer Letter Tax Documents Benefit Award Letter Investme…" at bounding box center [363, 246] width 128 height 19
click at [299, 237] on select "Paystub Bank Statement Offer Letter Tax Documents Benefit Award Letter Investme…" at bounding box center [363, 246] width 128 height 19
click at [374, 247] on select "Paystub Bank Statement Offer Letter Tax Documents Benefit Award Letter Investme…" at bounding box center [363, 246] width 128 height 19
select select "bank_statement"
click at [299, 237] on select "Paystub Bank Statement Offer Letter Tax Documents Benefit Award Letter Investme…" at bounding box center [363, 246] width 128 height 19
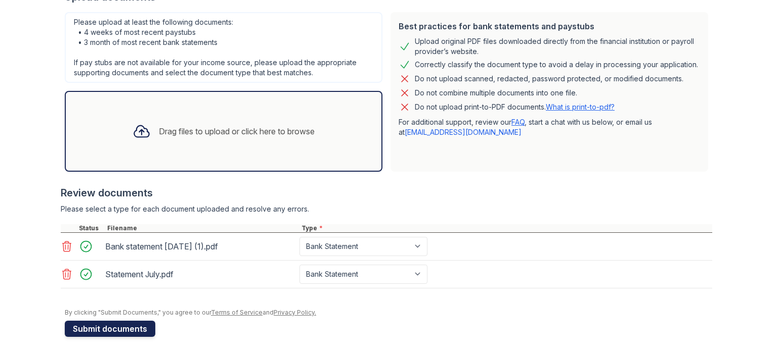
click at [128, 323] on button "Submit documents" at bounding box center [110, 329] width 91 height 16
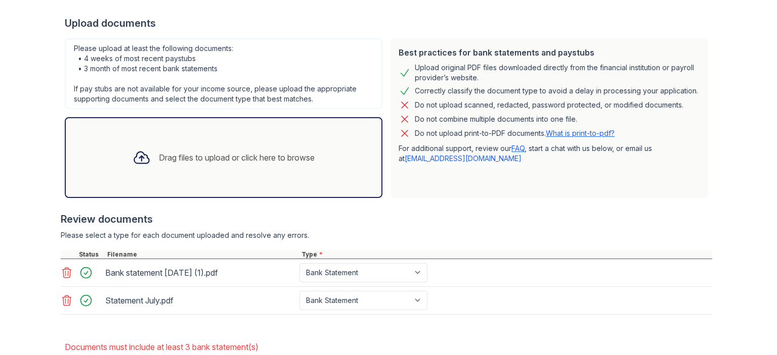
scroll to position [277, 0]
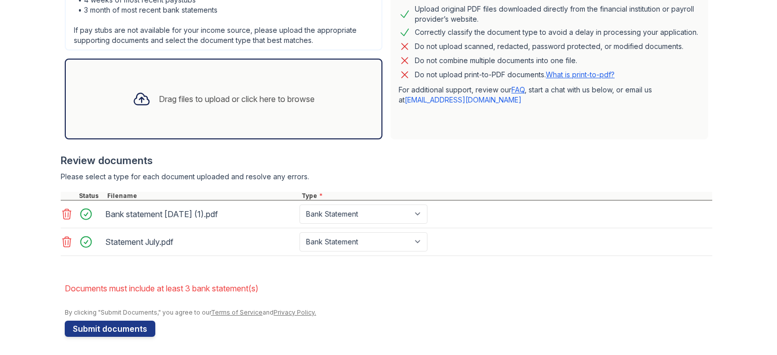
click at [286, 100] on div "Drag files to upload or click here to browse" at bounding box center [237, 99] width 156 height 12
click at [300, 96] on div "Drag files to upload or click here to browse" at bounding box center [237, 99] width 156 height 12
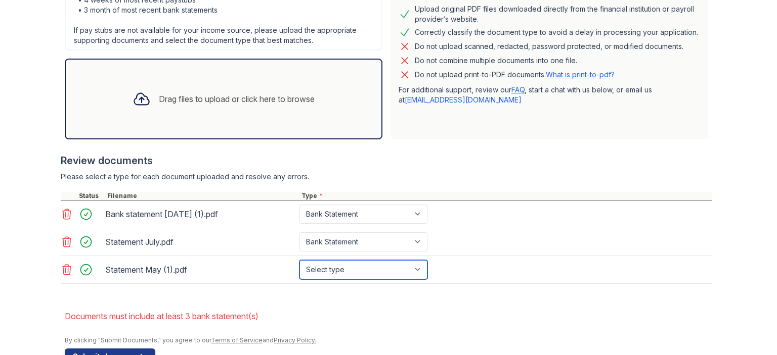
drag, startPoint x: 397, startPoint y: 271, endPoint x: 373, endPoint y: 277, distance: 25.0
click at [397, 271] on select "Select type Paystub Bank Statement Offer Letter Tax Documents Benefit Award Let…" at bounding box center [363, 269] width 128 height 19
select select "bank_statement"
click at [299, 260] on select "Select type Paystub Bank Statement Offer Letter Tax Documents Benefit Award Let…" at bounding box center [363, 269] width 128 height 19
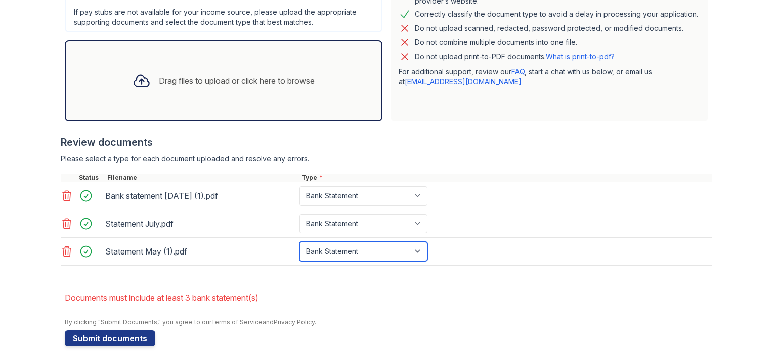
scroll to position [305, 0]
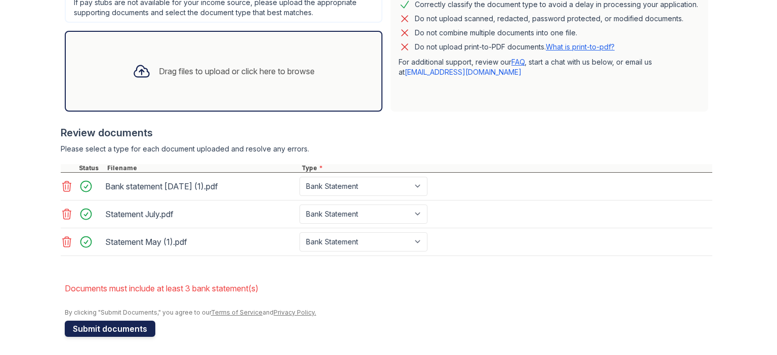
click at [119, 326] on button "Submit documents" at bounding box center [110, 329] width 91 height 16
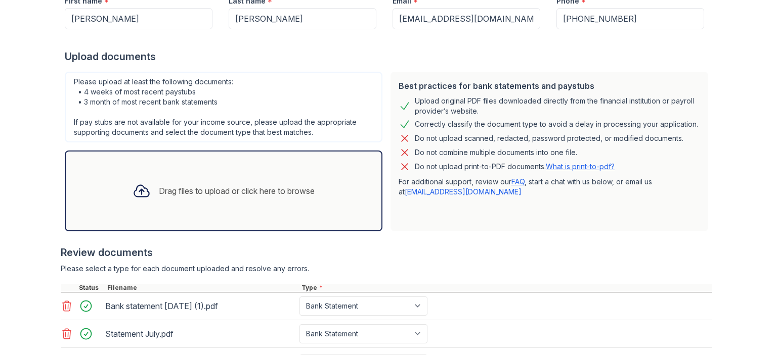
scroll to position [278, 0]
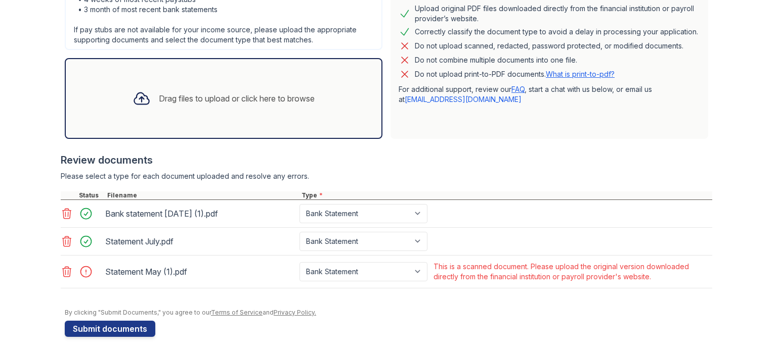
click at [288, 96] on div "Drag files to upload or click here to browse" at bounding box center [237, 99] width 156 height 12
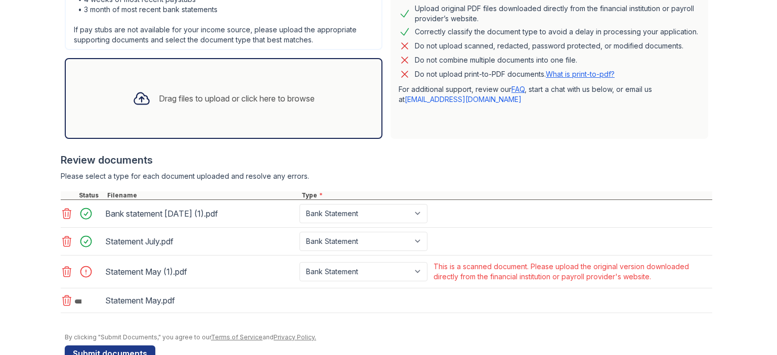
click at [63, 267] on icon at bounding box center [67, 272] width 9 height 10
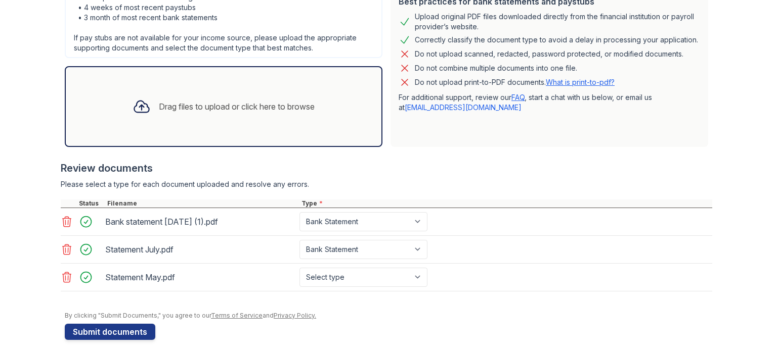
scroll to position [273, 0]
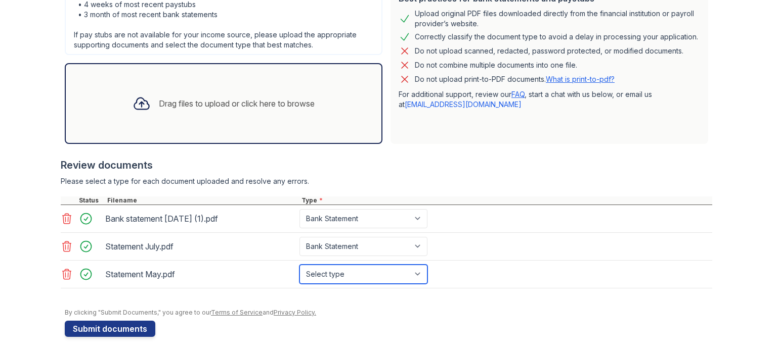
click at [343, 275] on select "Select type Paystub Bank Statement Offer Letter Tax Documents Benefit Award Let…" at bounding box center [363, 274] width 128 height 19
select select "bank_statement"
click at [299, 265] on select "Select type Paystub Bank Statement Offer Letter Tax Documents Benefit Award Let…" at bounding box center [363, 274] width 128 height 19
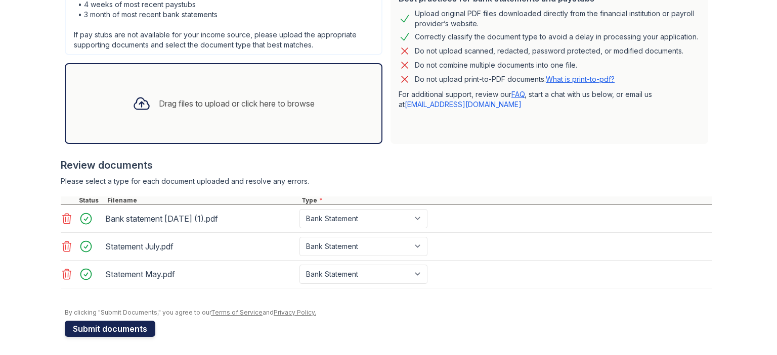
click at [95, 326] on button "Submit documents" at bounding box center [110, 329] width 91 height 16
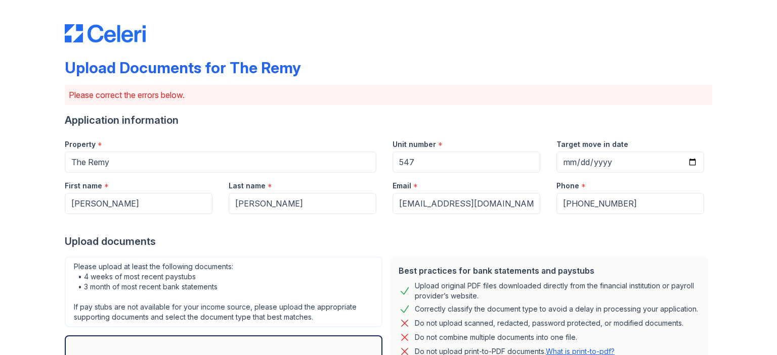
scroll to position [278, 0]
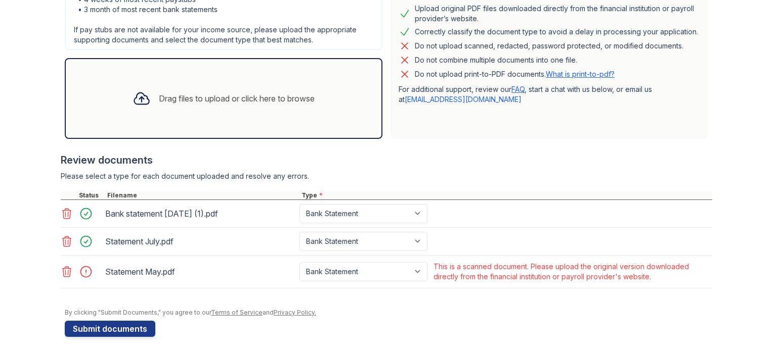
click at [61, 275] on icon at bounding box center [67, 272] width 12 height 12
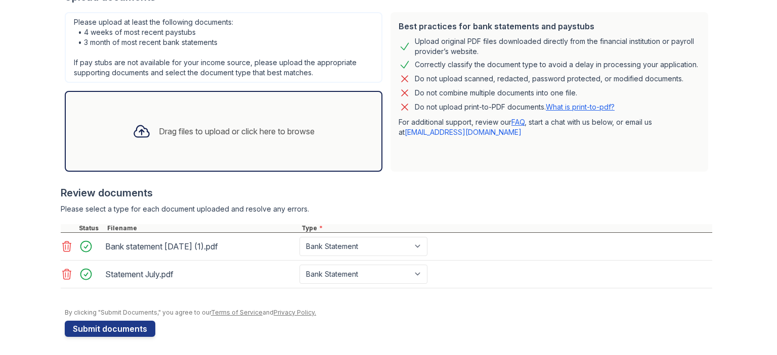
click at [310, 133] on div "Drag files to upload or click here to browse" at bounding box center [237, 131] width 156 height 12
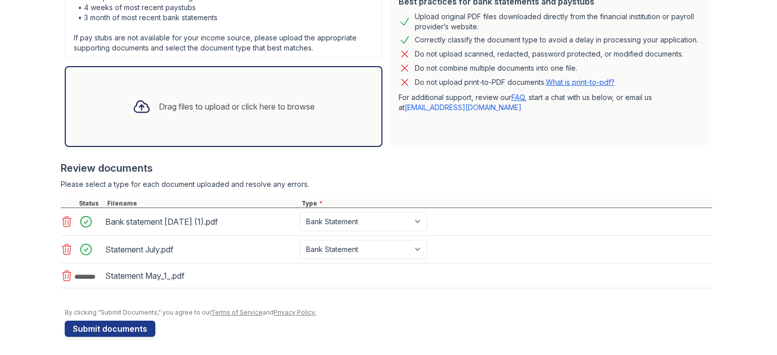
scroll to position [273, 0]
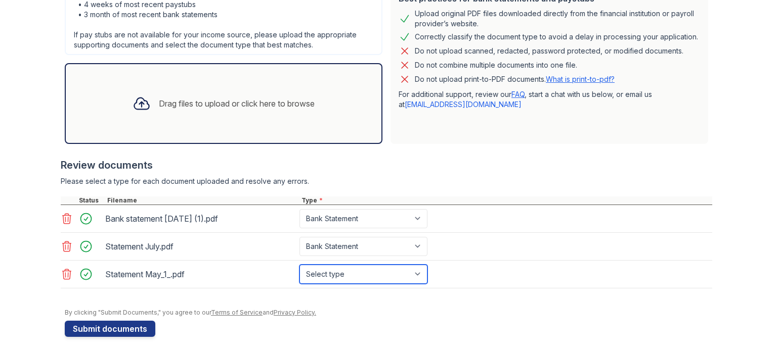
click at [379, 277] on select "Select type Paystub Bank Statement Offer Letter Tax Documents Benefit Award Let…" at bounding box center [363, 274] width 128 height 19
select select "bank_statement"
click at [299, 265] on select "Select type Paystub Bank Statement Offer Letter Tax Documents Benefit Award Let…" at bounding box center [363, 274] width 128 height 19
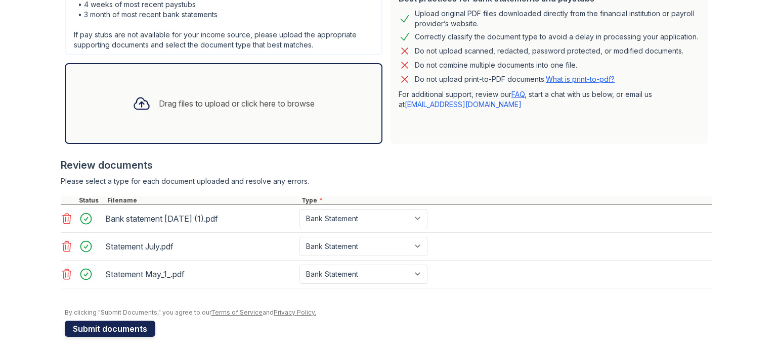
click at [115, 325] on button "Submit documents" at bounding box center [110, 329] width 91 height 16
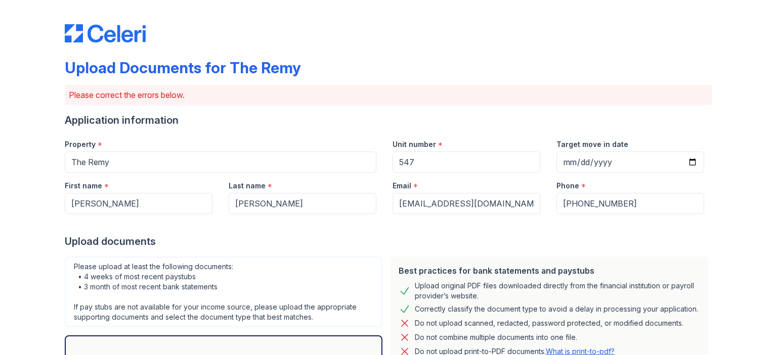
scroll to position [278, 0]
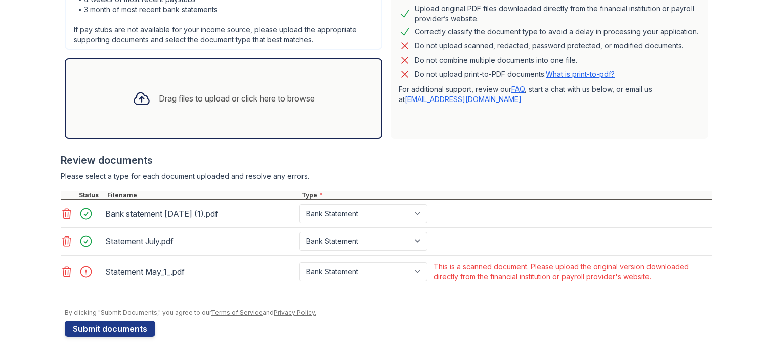
click at [67, 272] on icon at bounding box center [67, 272] width 12 height 12
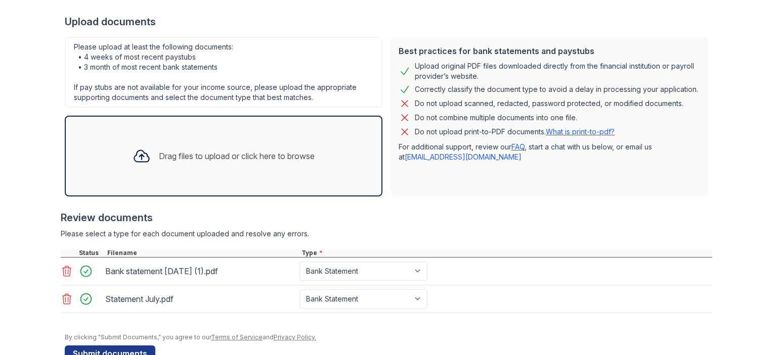
scroll to position [245, 0]
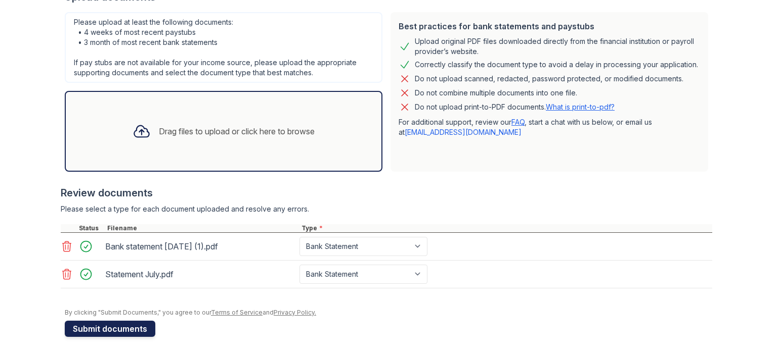
click at [105, 331] on button "Submit documents" at bounding box center [110, 329] width 91 height 16
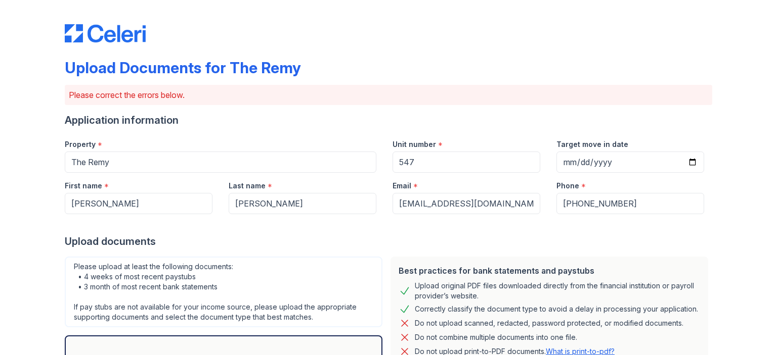
scroll to position [277, 0]
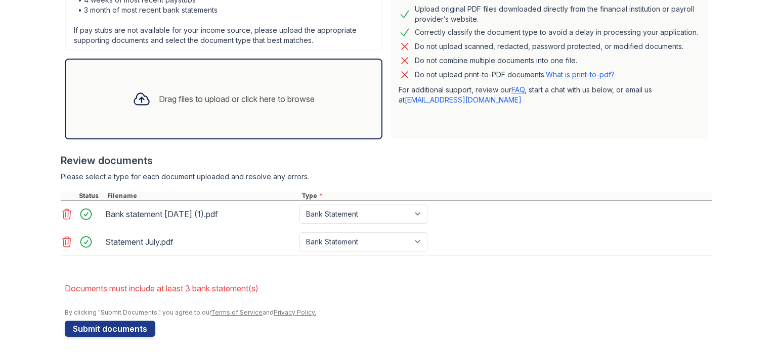
click at [305, 96] on div "Drag files to upload or click here to browse" at bounding box center [237, 99] width 156 height 12
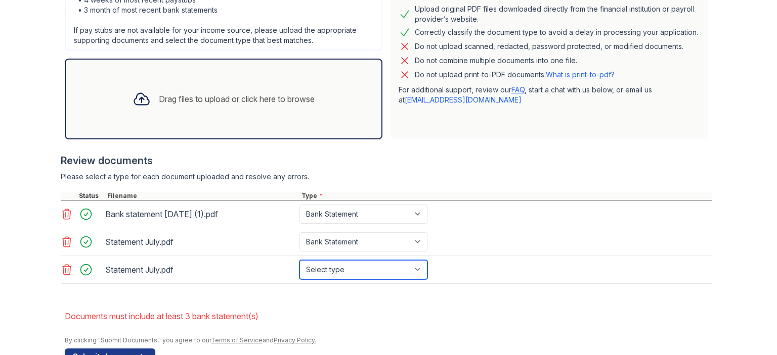
click at [338, 267] on select "Select type Paystub Bank Statement Offer Letter Tax Documents Benefit Award Let…" at bounding box center [363, 269] width 128 height 19
select select "bank_statement"
click at [299, 260] on select "Select type Paystub Bank Statement Offer Letter Tax Documents Benefit Award Let…" at bounding box center [363, 269] width 128 height 19
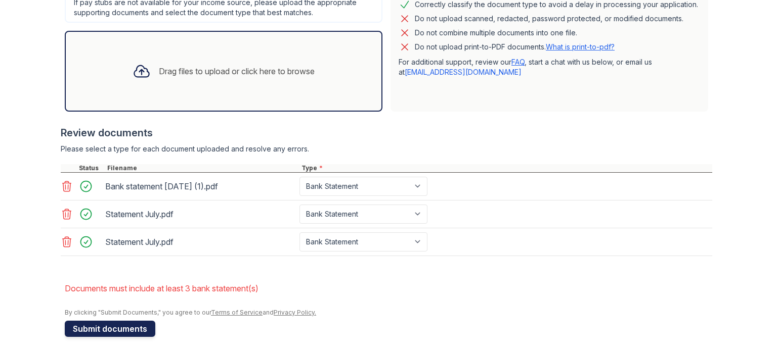
click at [101, 324] on button "Submit documents" at bounding box center [110, 329] width 91 height 16
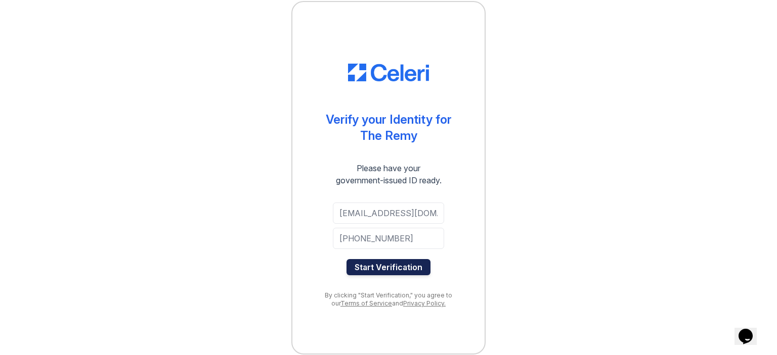
click at [396, 273] on button "Start Verification" at bounding box center [388, 267] width 84 height 16
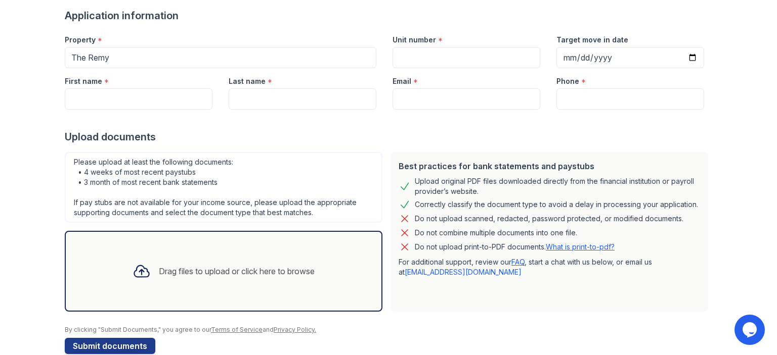
scroll to position [95, 0]
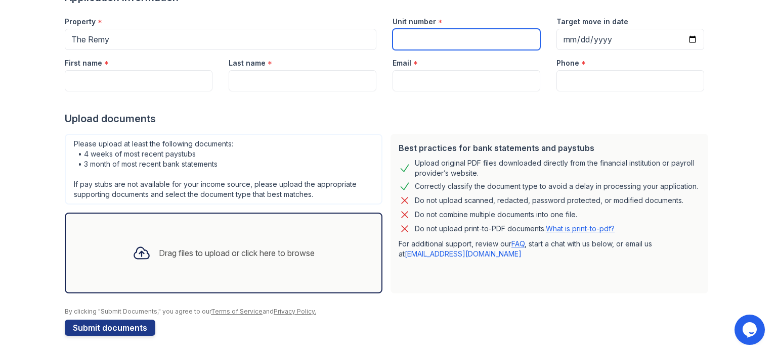
drag, startPoint x: 404, startPoint y: 37, endPoint x: 435, endPoint y: 59, distance: 38.2
click at [404, 37] on input "Unit number" at bounding box center [466, 39] width 148 height 21
type input "547"
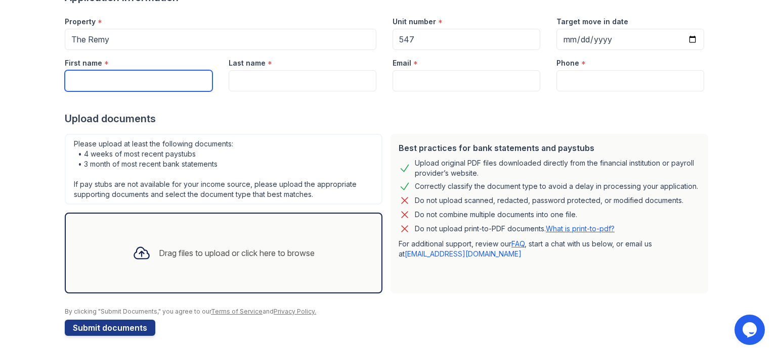
click at [160, 78] on input "First name" at bounding box center [139, 80] width 148 height 21
type input "ASHLEY"
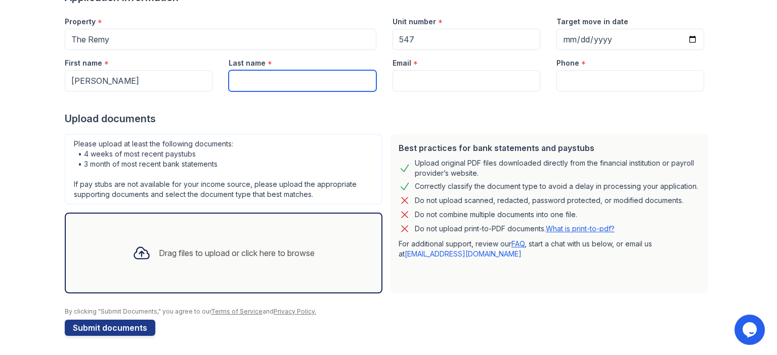
click at [290, 76] on input "Last name" at bounding box center [303, 80] width 148 height 21
type input "ADAMS"
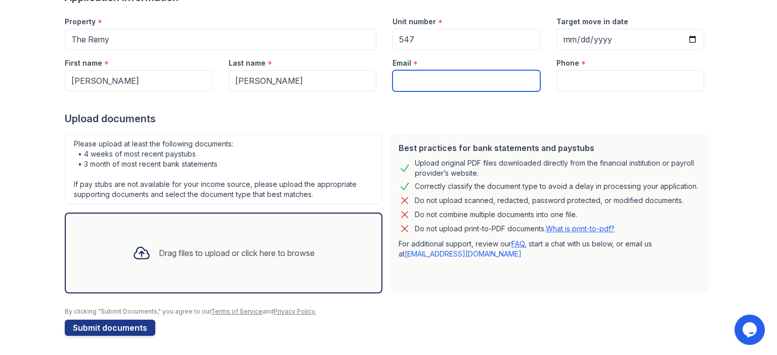
click at [459, 86] on input "Email" at bounding box center [466, 80] width 148 height 21
type input "ASHNICOLEA14@GMAIL.COM"
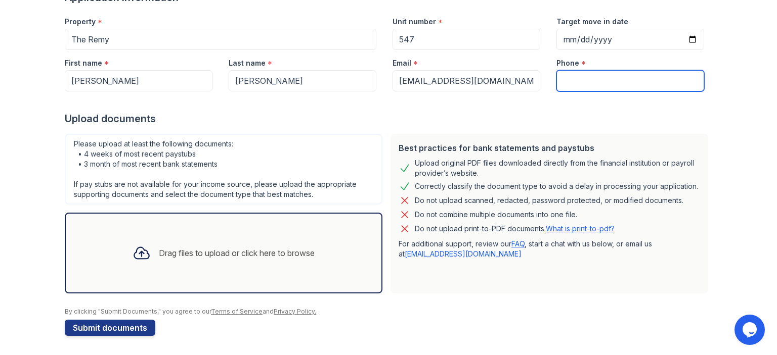
click at [580, 78] on input "Phone" at bounding box center [630, 80] width 148 height 21
type input "+13014943063"
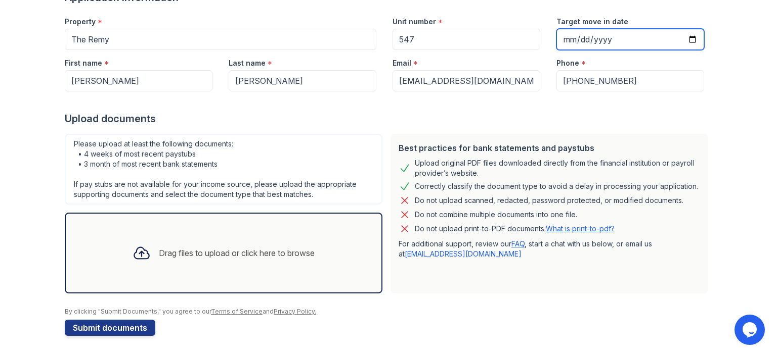
click at [692, 40] on input "Target move in date" at bounding box center [630, 39] width 148 height 21
click at [692, 40] on input "2025-08-28" at bounding box center [630, 39] width 148 height 21
type input "2025-09-23"
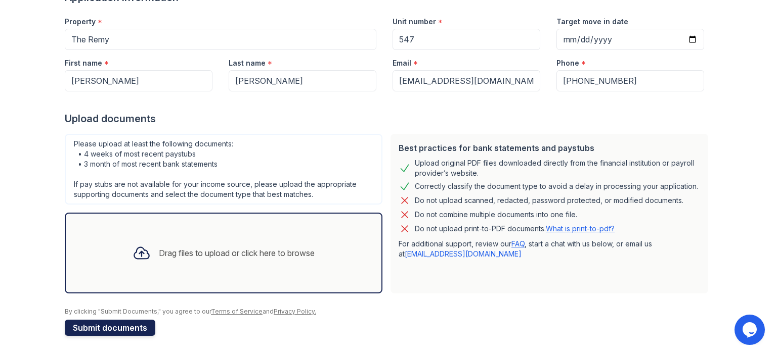
click at [131, 330] on button "Submit documents" at bounding box center [110, 328] width 91 height 16
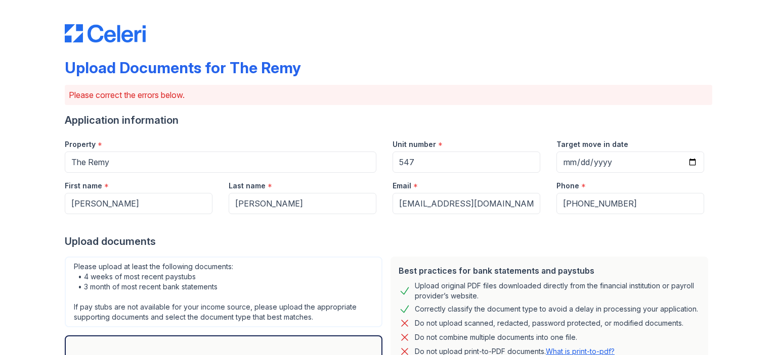
scroll to position [175, 0]
